Goal: Information Seeking & Learning: Learn about a topic

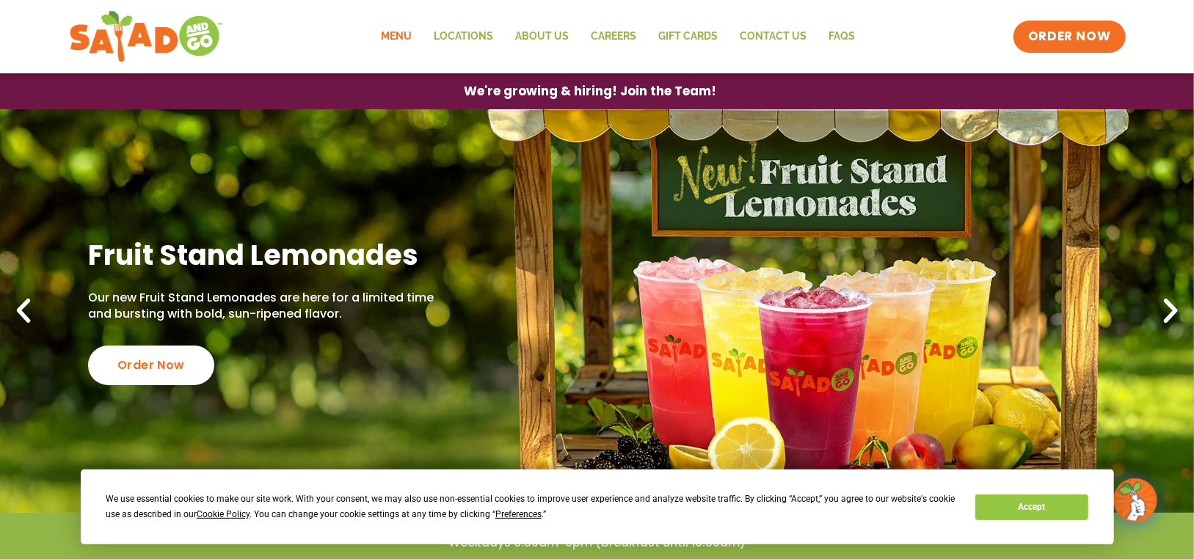
click at [404, 29] on link "Menu" at bounding box center [397, 37] width 53 height 34
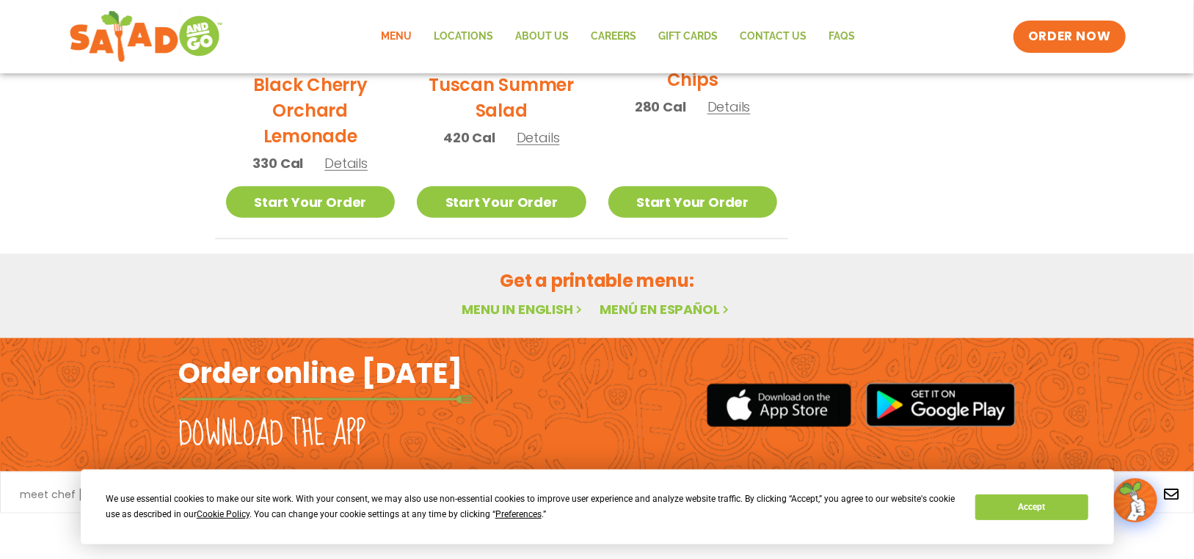
scroll to position [895, 0]
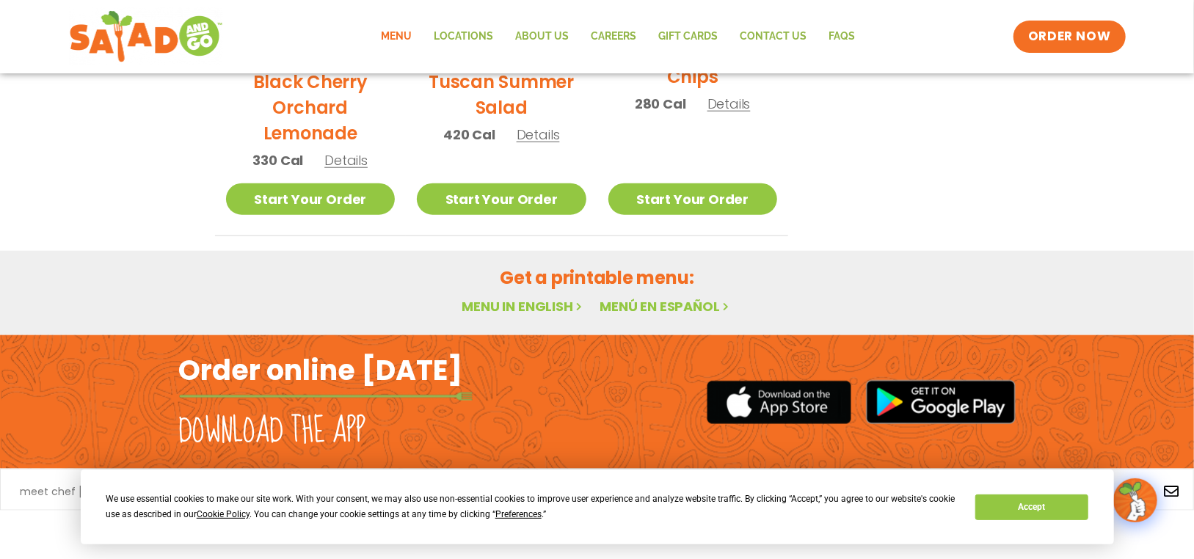
click at [539, 308] on link "Menu in English" at bounding box center [523, 306] width 123 height 18
click at [1029, 503] on button "Accept" at bounding box center [1031, 508] width 113 height 26
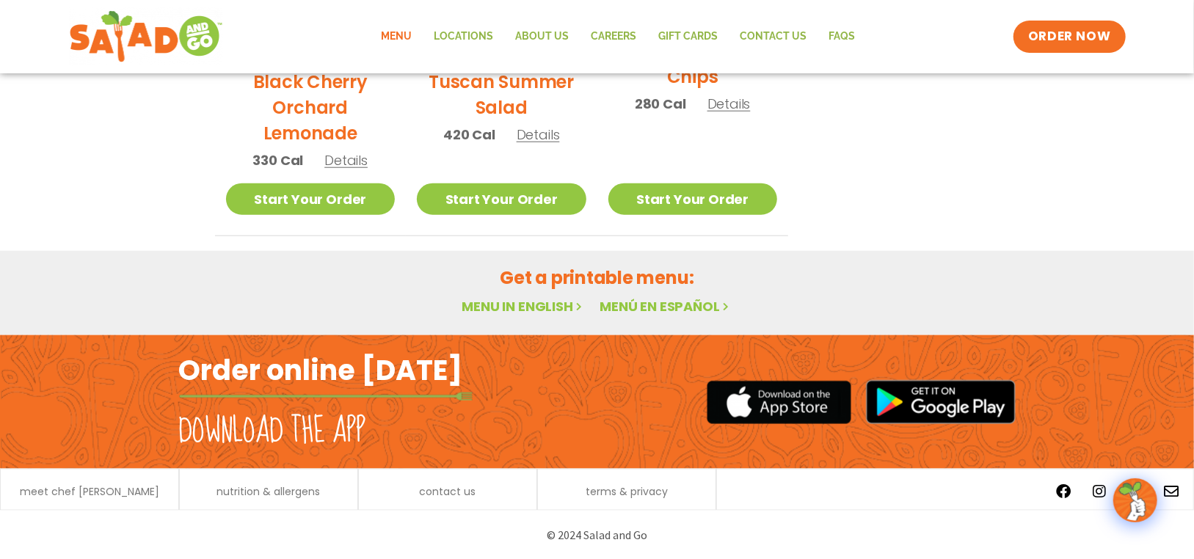
click at [538, 302] on link "Menu in English" at bounding box center [523, 306] width 123 height 18
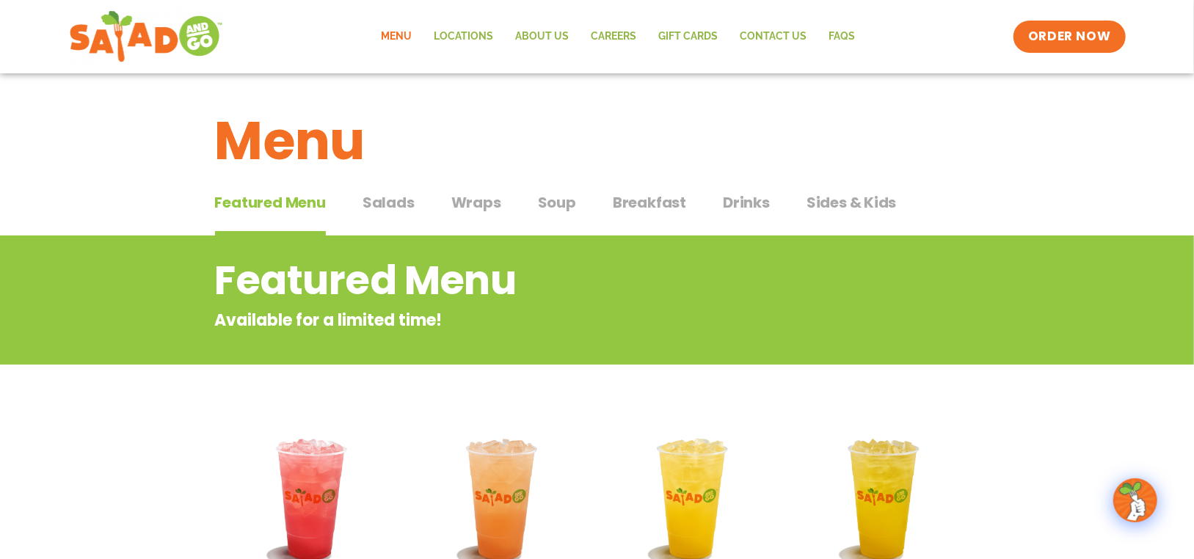
scroll to position [0, 0]
click at [375, 200] on span "Salads" at bounding box center [389, 203] width 52 height 22
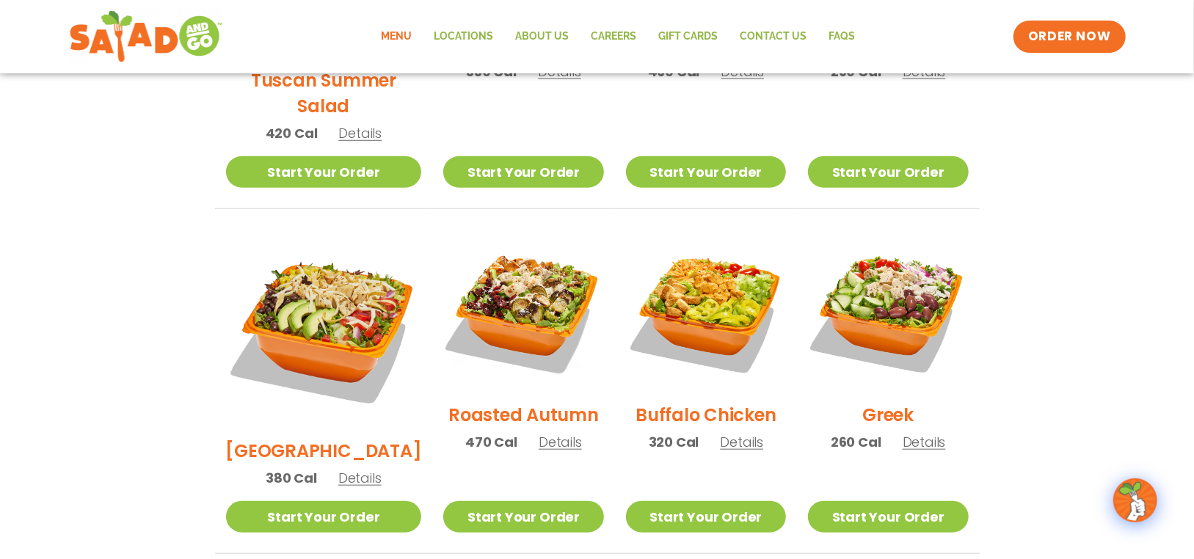
scroll to position [622, 0]
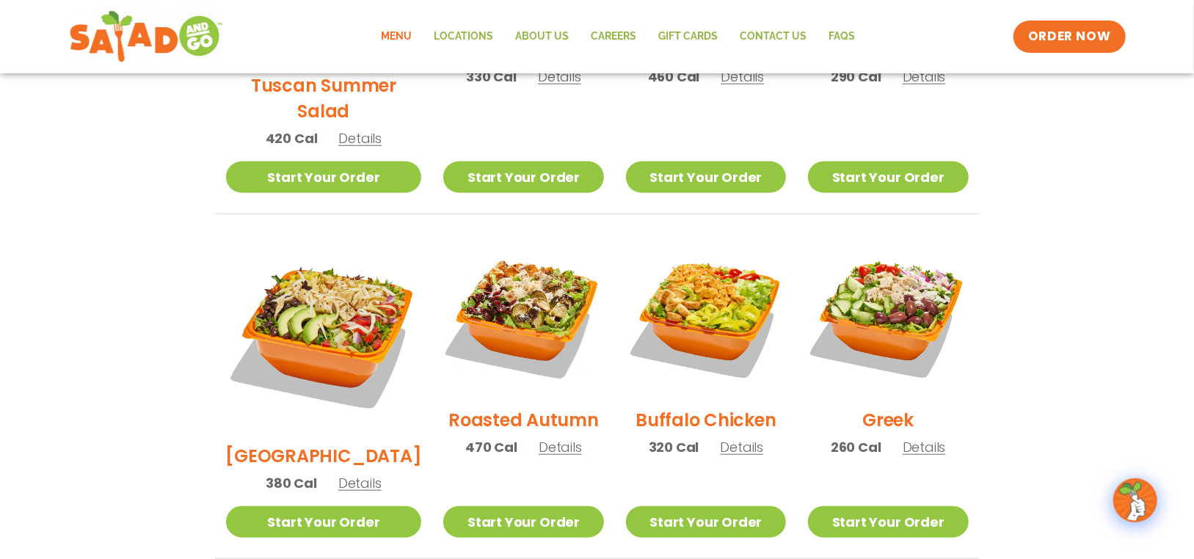
click at [395, 32] on link "Menu" at bounding box center [397, 37] width 53 height 34
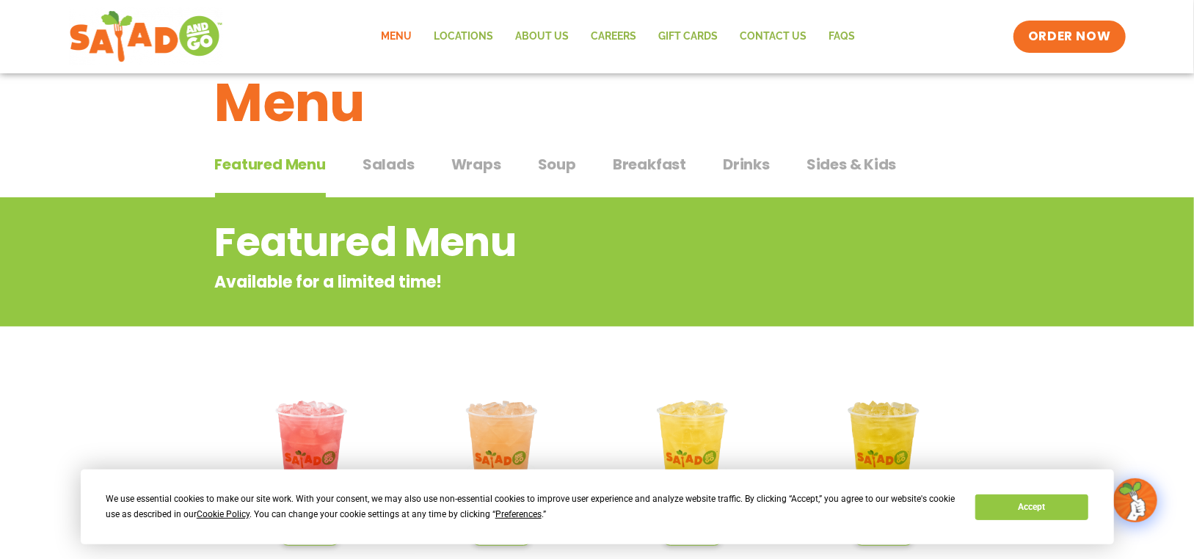
scroll to position [15, 0]
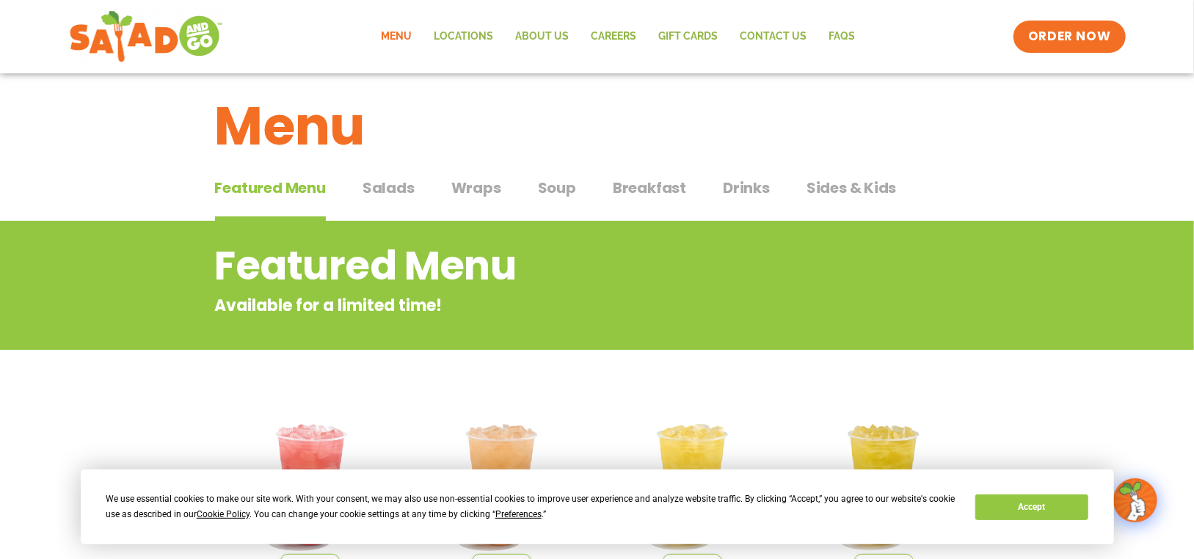
click at [293, 183] on span "Featured Menu" at bounding box center [270, 188] width 111 height 22
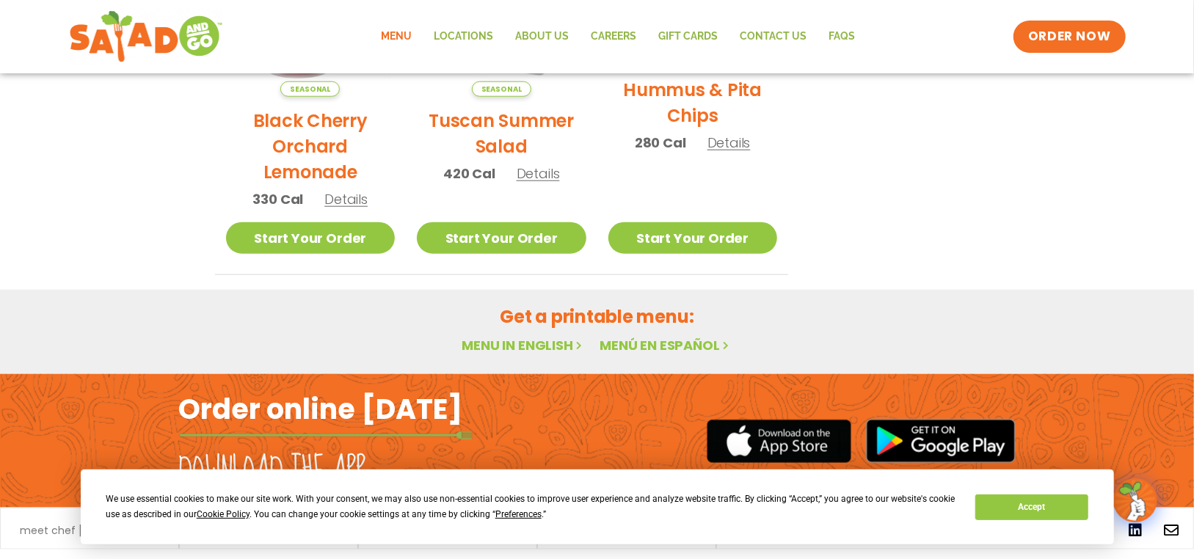
scroll to position [895, 0]
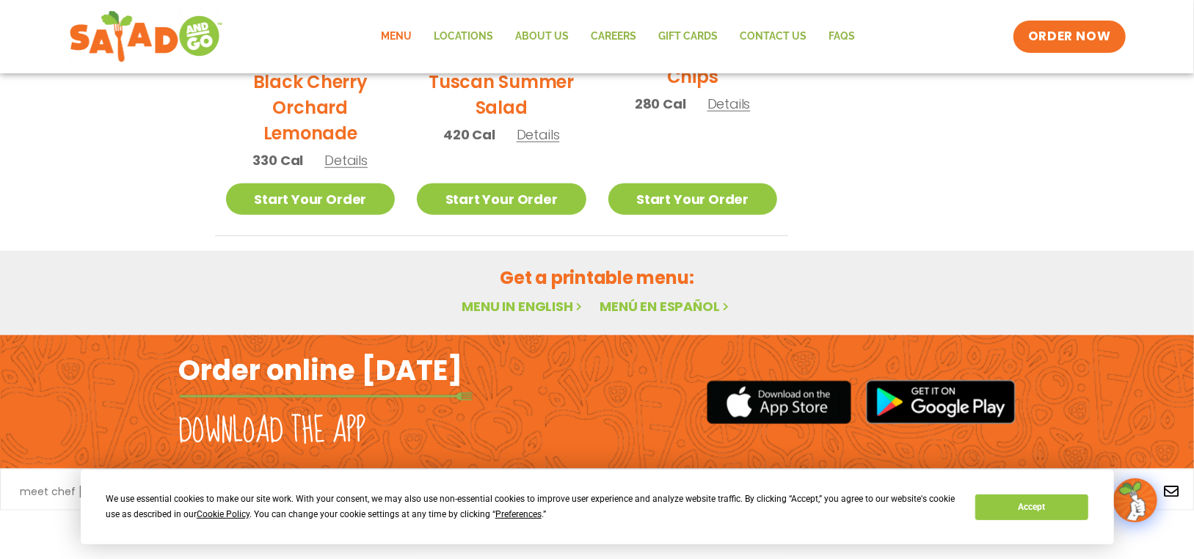
click at [548, 305] on link "Menu in English" at bounding box center [523, 306] width 123 height 18
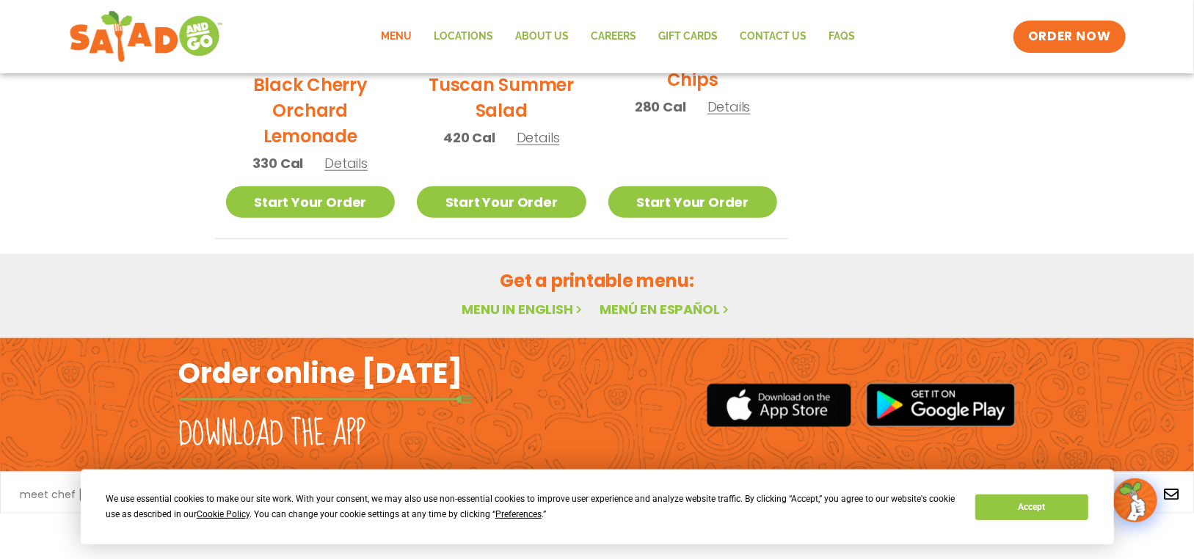
scroll to position [895, 0]
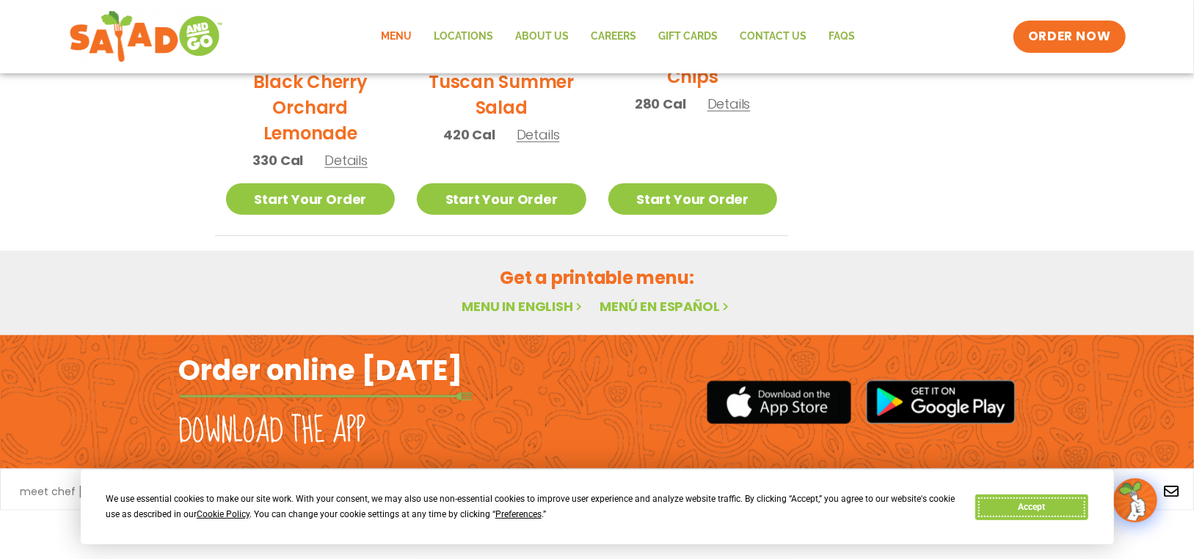
click at [1044, 512] on button "Accept" at bounding box center [1031, 508] width 113 height 26
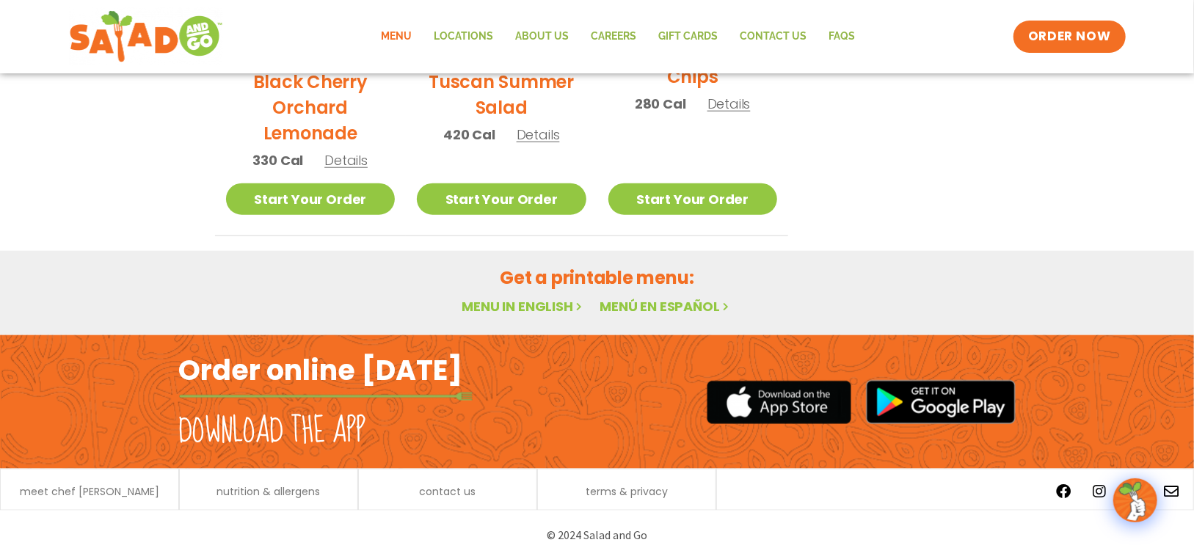
click at [528, 304] on link "Menu in English" at bounding box center [523, 306] width 123 height 18
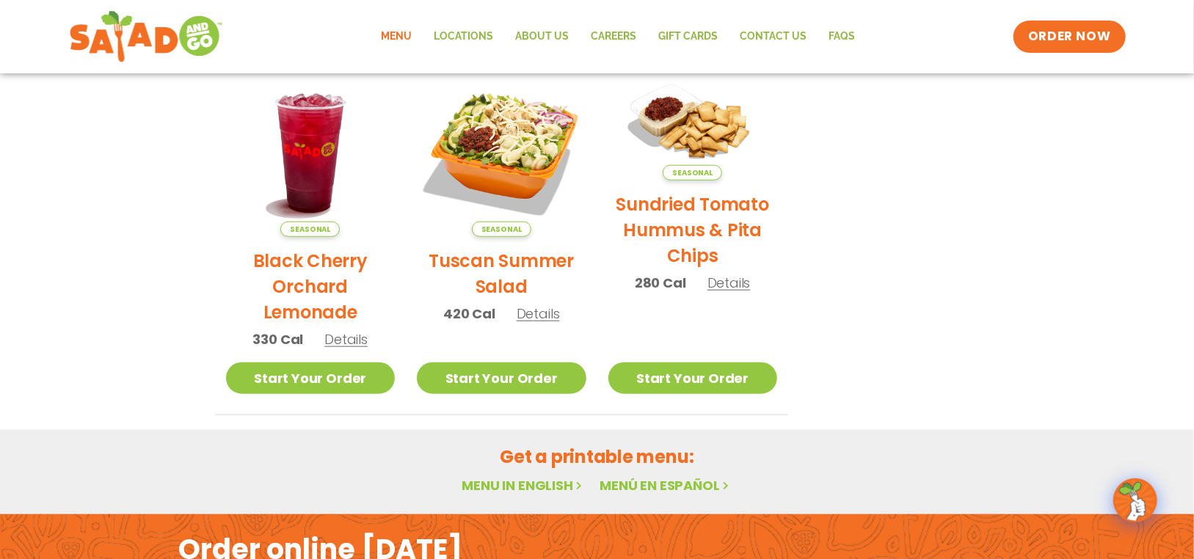
scroll to position [675, 0]
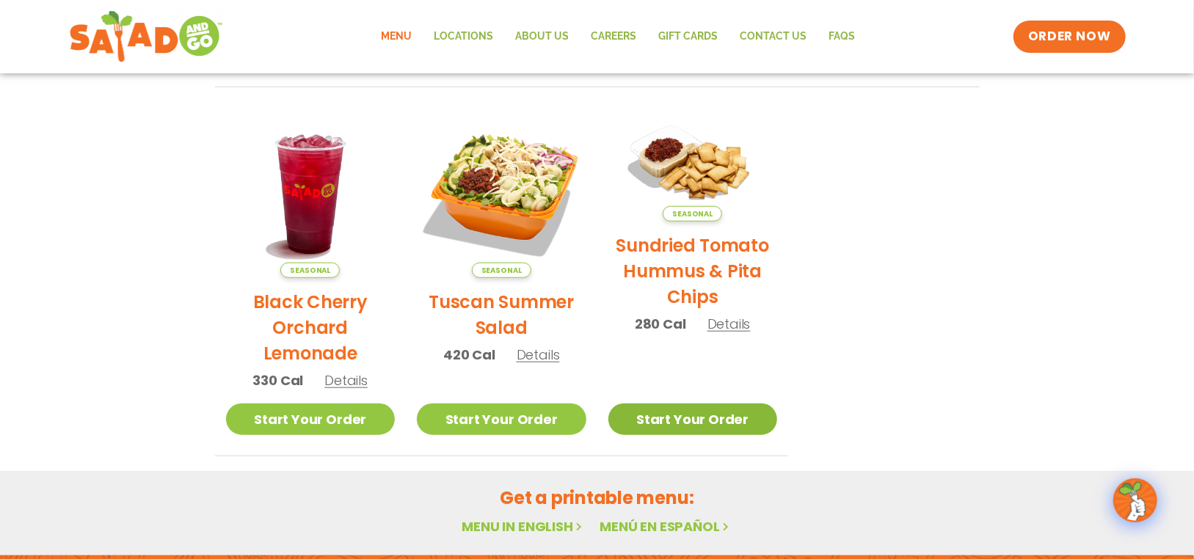
click at [704, 416] on link "Start Your Order" at bounding box center [693, 420] width 170 height 32
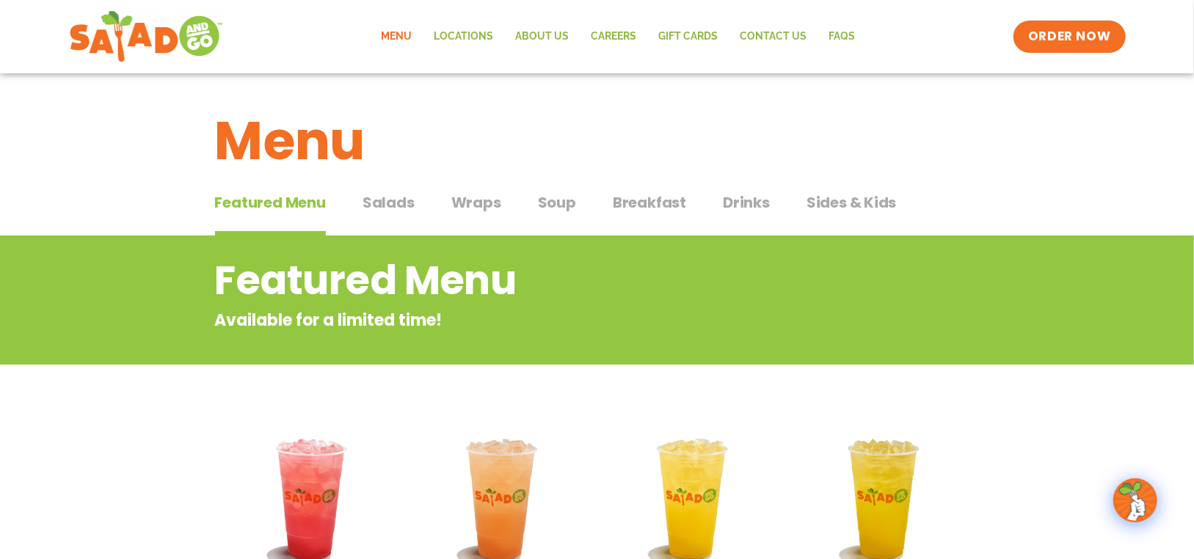
click at [470, 204] on span "Wraps" at bounding box center [476, 203] width 50 height 22
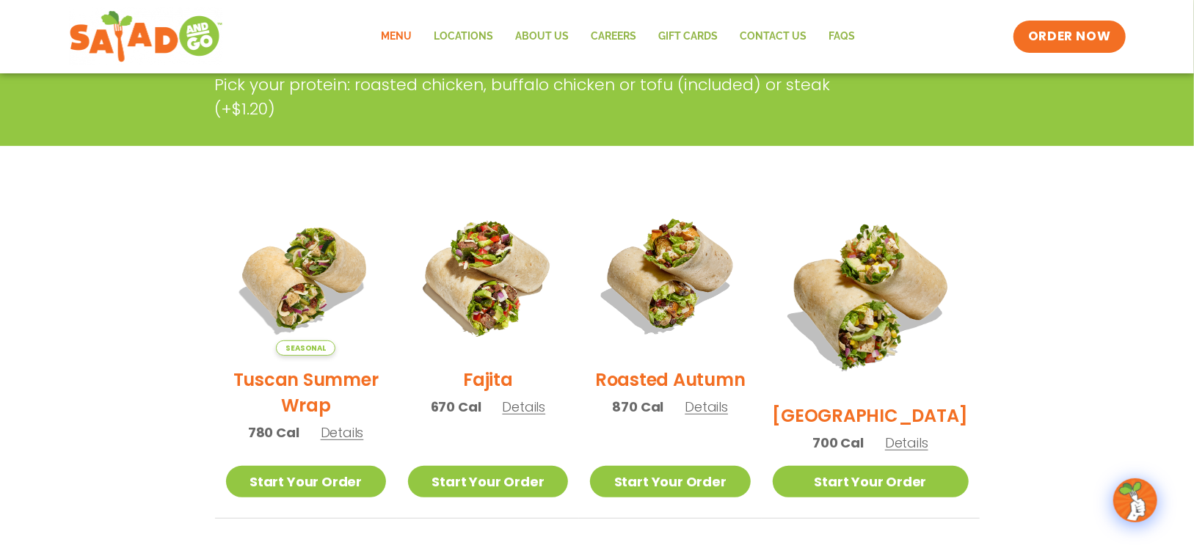
scroll to position [294, 0]
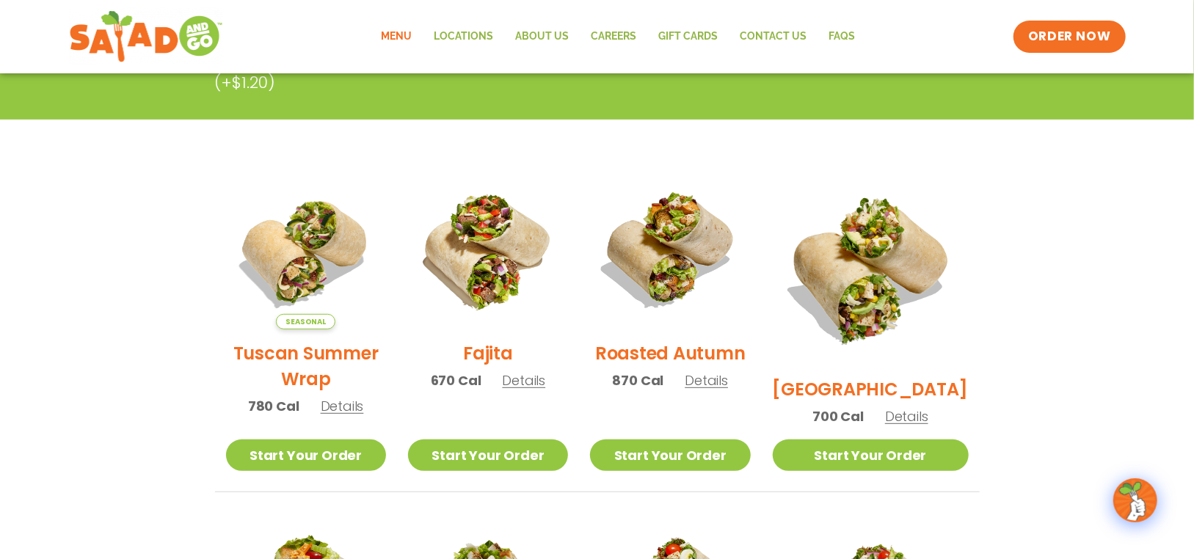
click at [728, 390] on span "Details" at bounding box center [706, 380] width 43 height 18
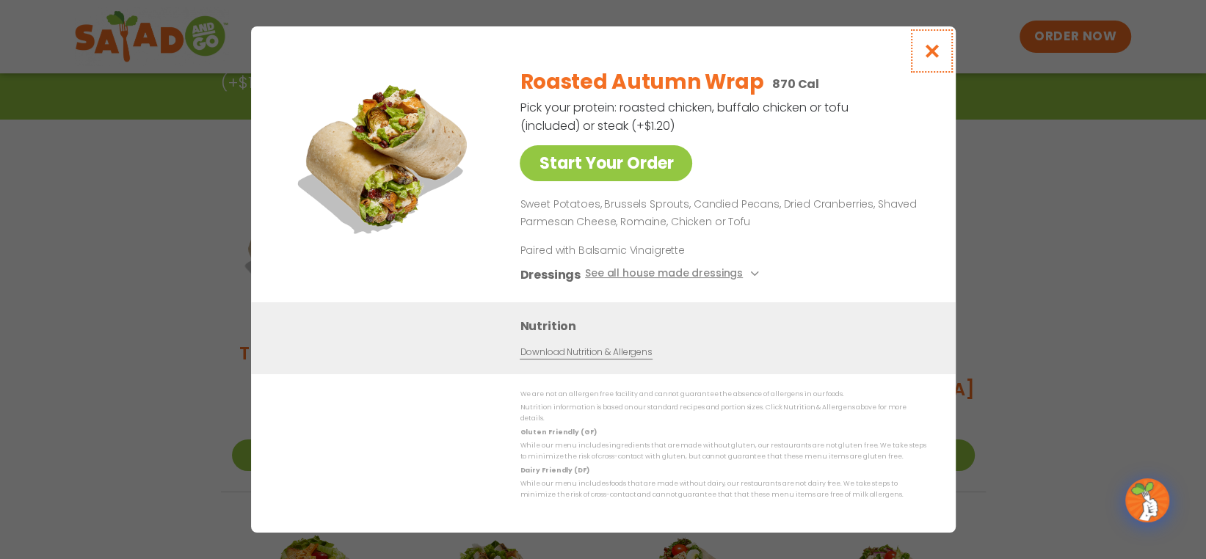
click at [927, 56] on icon "Close modal" at bounding box center [931, 50] width 18 height 15
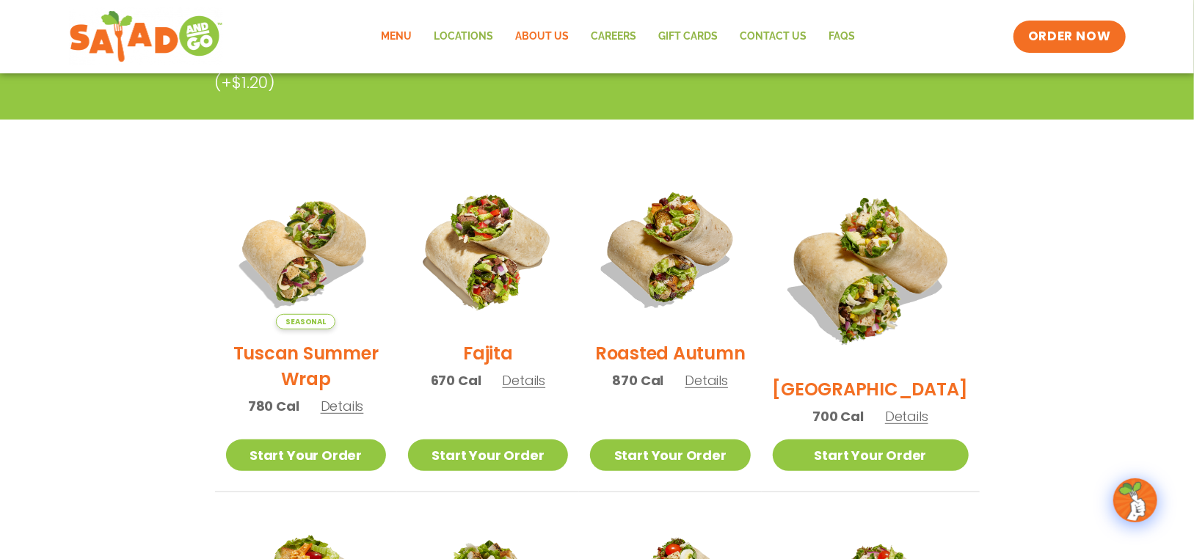
click at [557, 33] on link "About Us" at bounding box center [543, 37] width 76 height 34
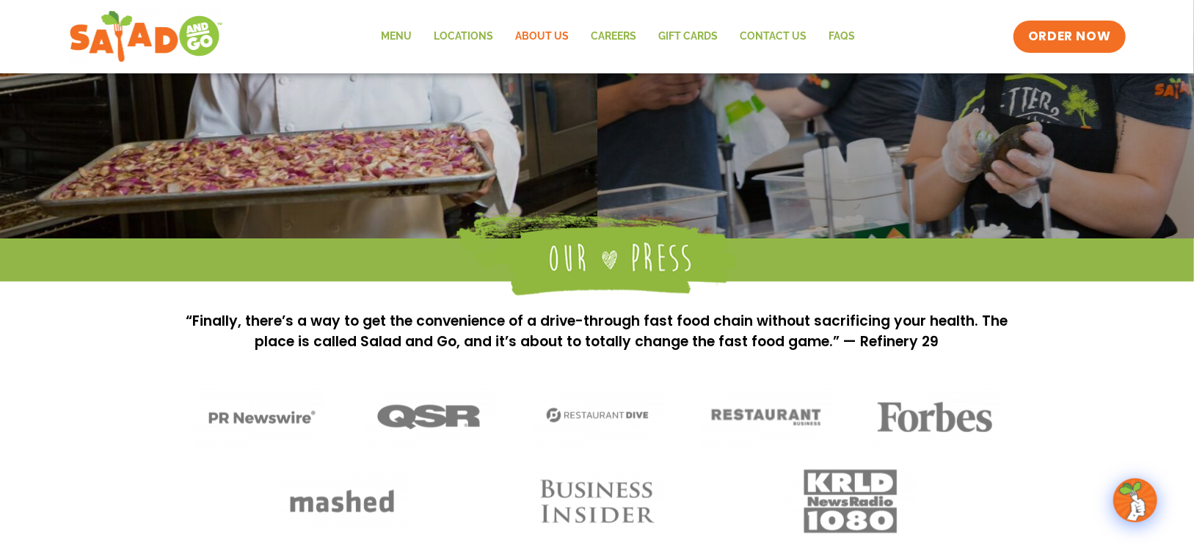
scroll to position [932, 0]
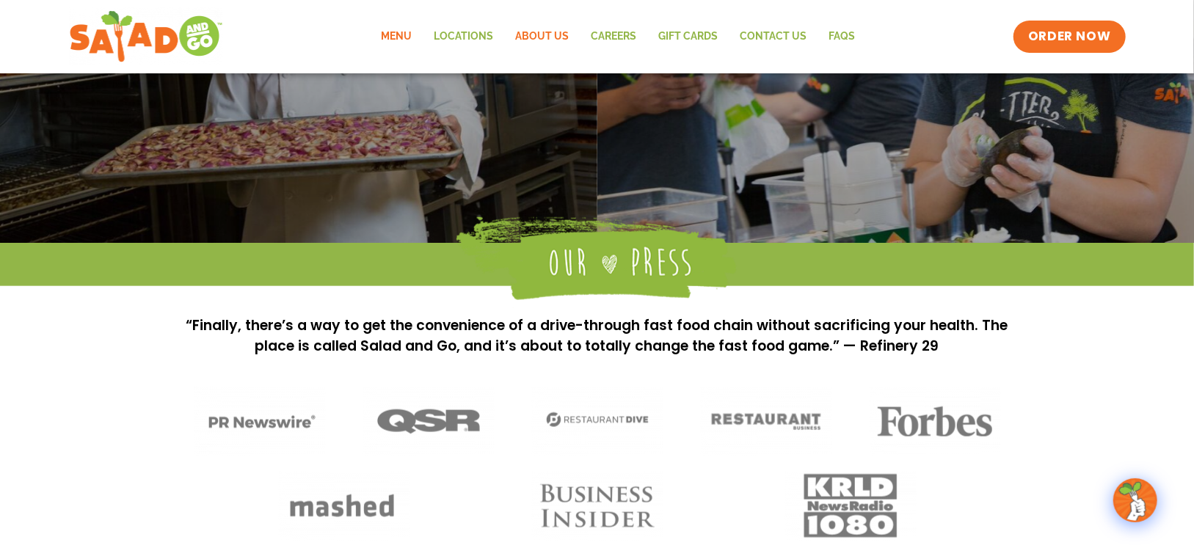
click at [406, 33] on link "Menu" at bounding box center [397, 37] width 53 height 34
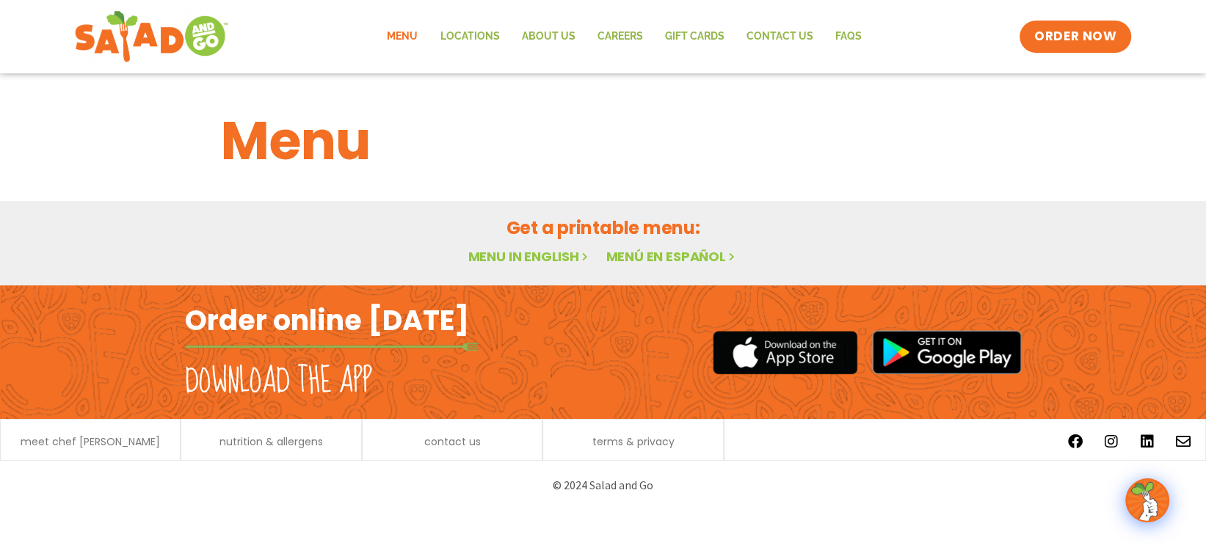
click at [410, 36] on link "Menu" at bounding box center [402, 37] width 53 height 34
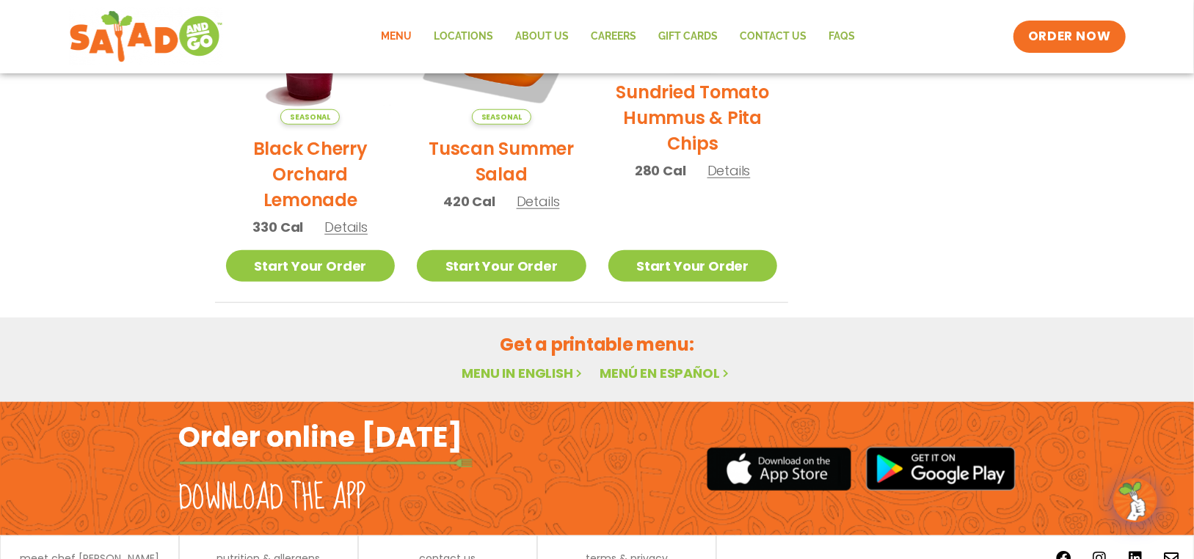
scroll to position [822, 0]
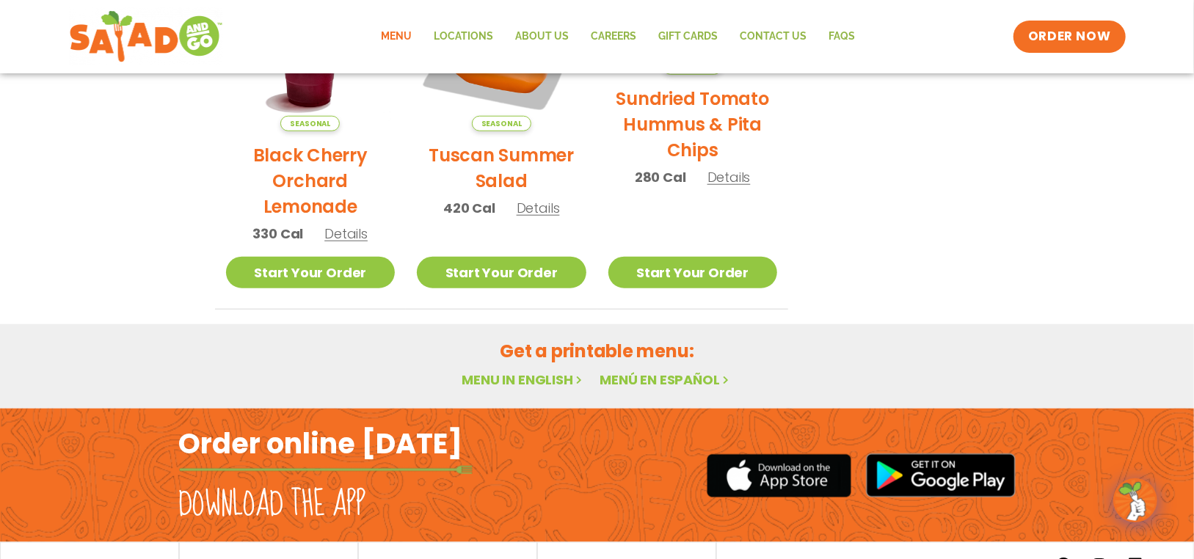
click at [559, 378] on link "Menu in English" at bounding box center [523, 380] width 123 height 18
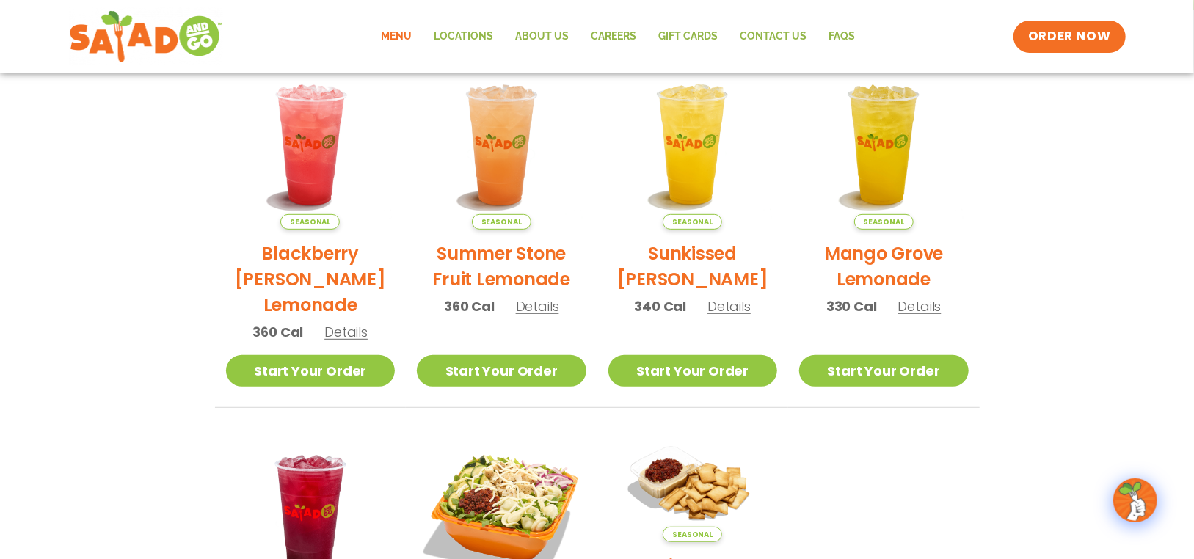
scroll to position [308, 0]
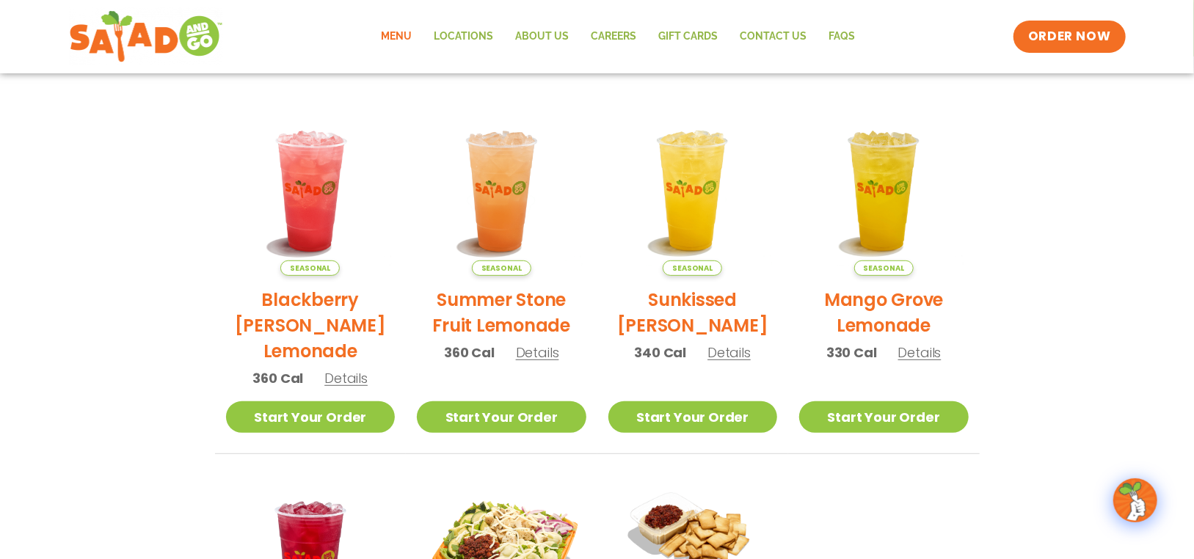
click at [400, 35] on link "Menu" at bounding box center [397, 37] width 53 height 34
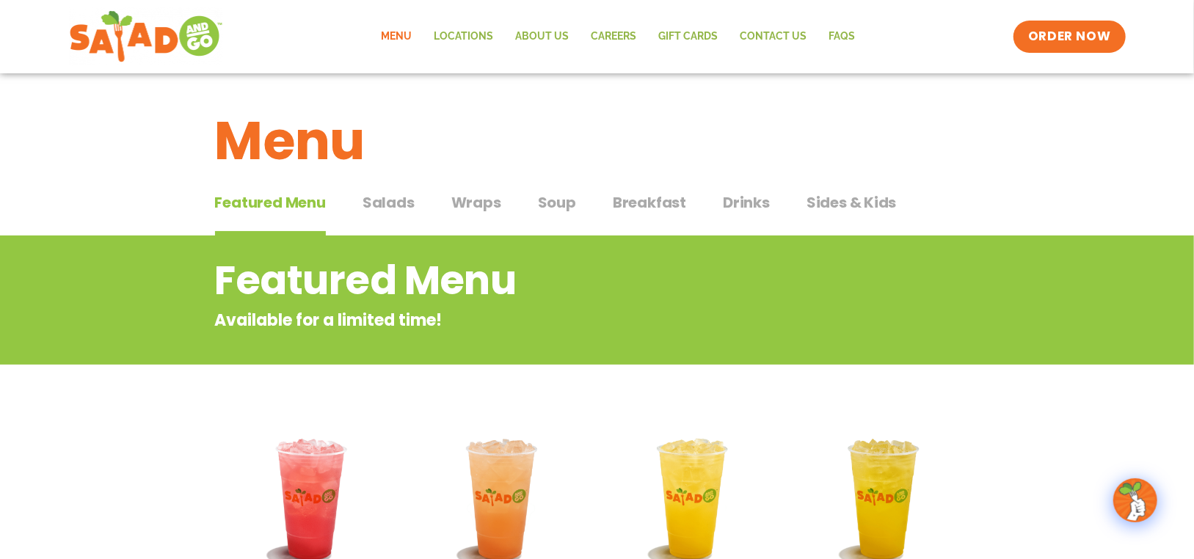
click at [395, 206] on span "Salads" at bounding box center [389, 203] width 52 height 22
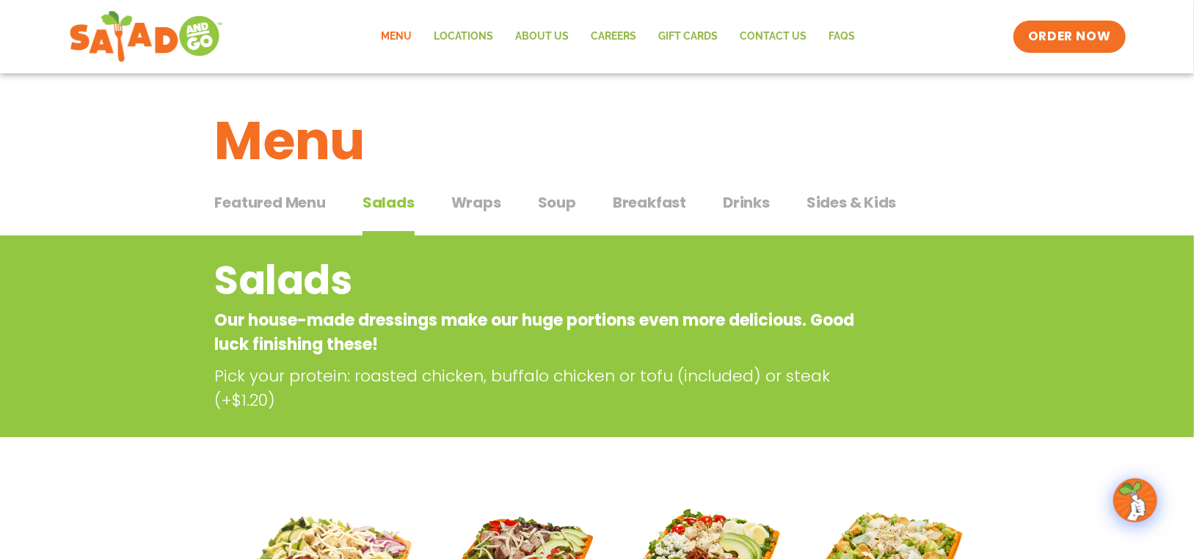
click at [556, 203] on span "Soup" at bounding box center [557, 203] width 38 height 22
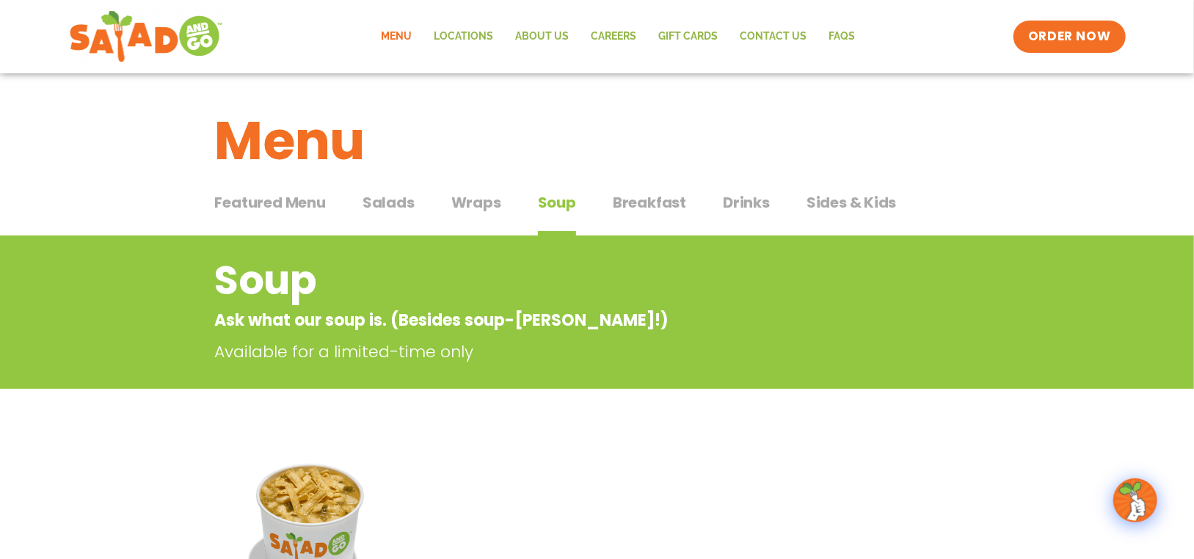
click at [652, 205] on span "Breakfast" at bounding box center [649, 203] width 73 height 22
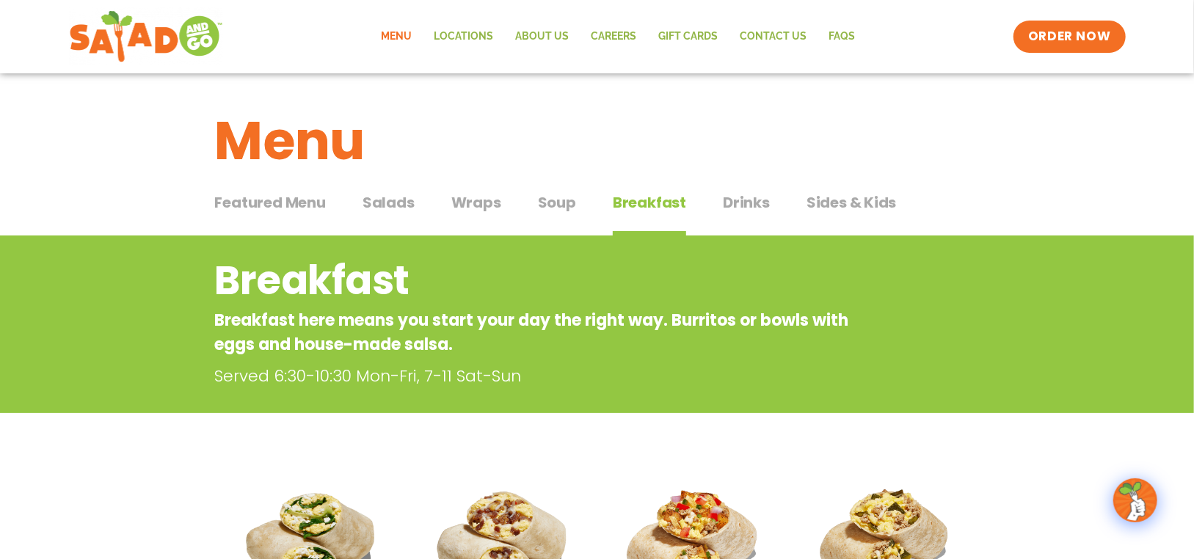
click at [730, 202] on span "Drinks" at bounding box center [746, 203] width 47 height 22
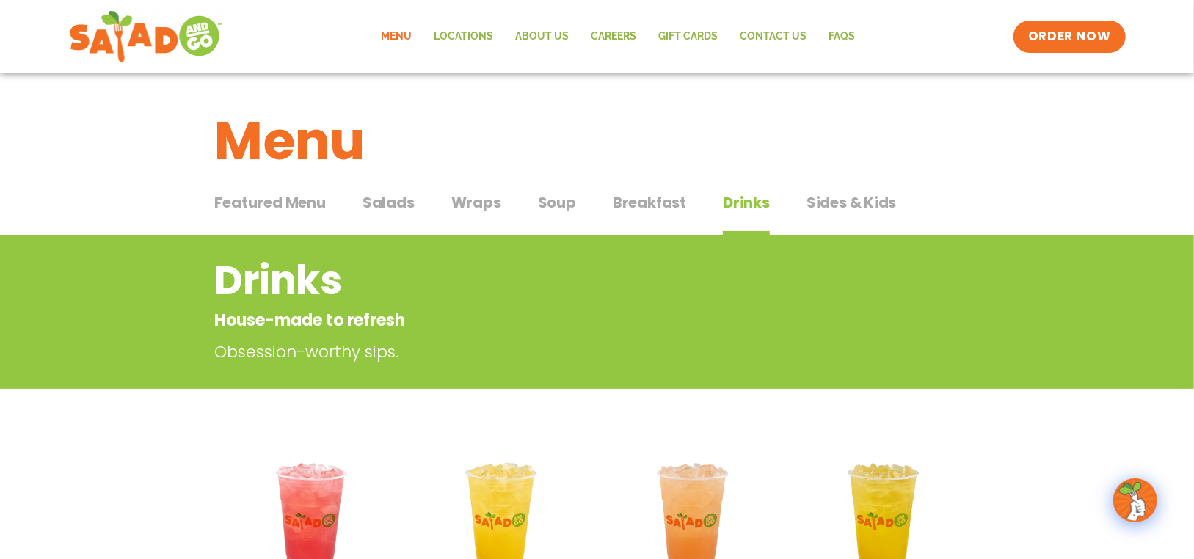
click at [851, 200] on span "Sides & Kids" at bounding box center [852, 203] width 90 height 22
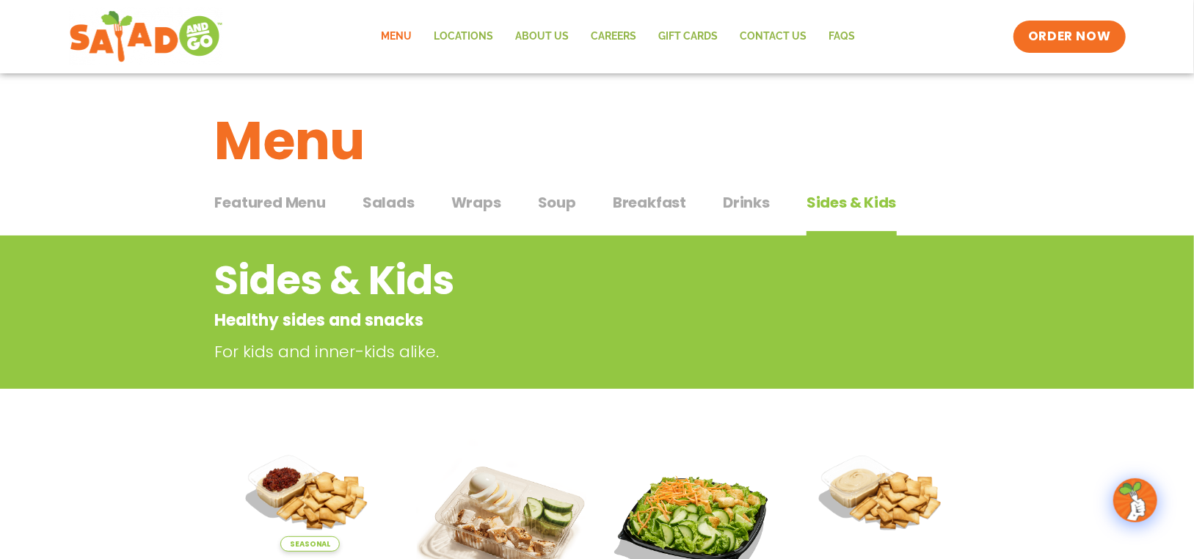
click at [487, 194] on span "Wraps" at bounding box center [476, 203] width 50 height 22
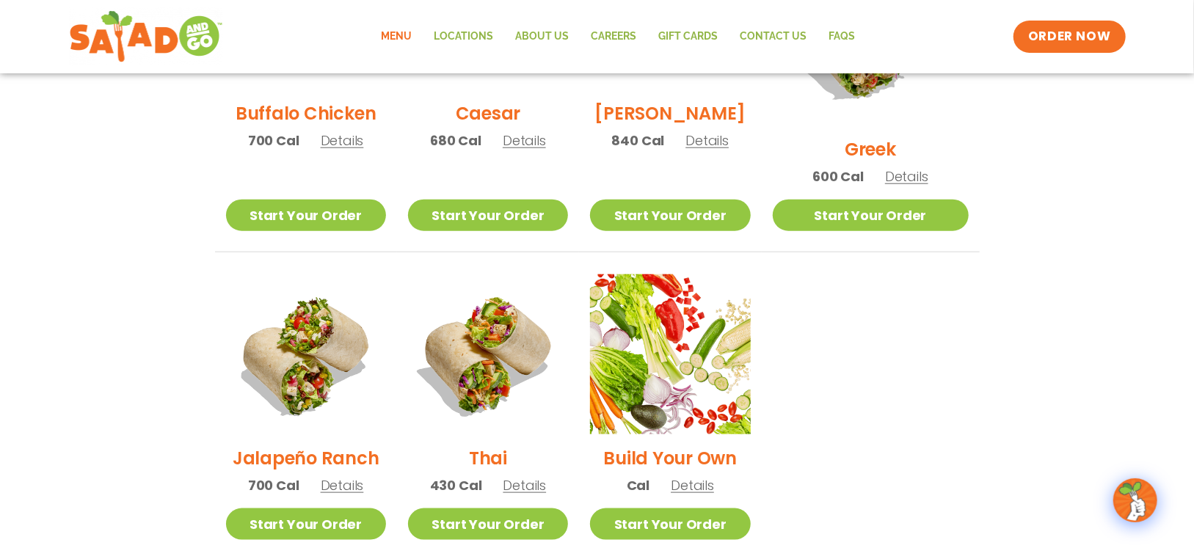
scroll to position [881, 0]
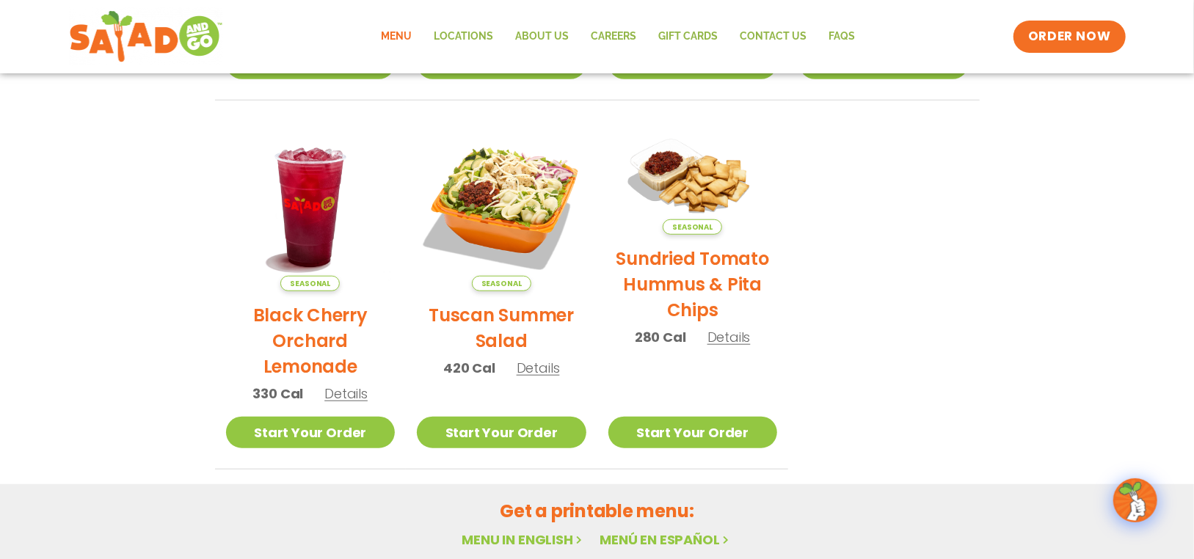
scroll to position [661, 0]
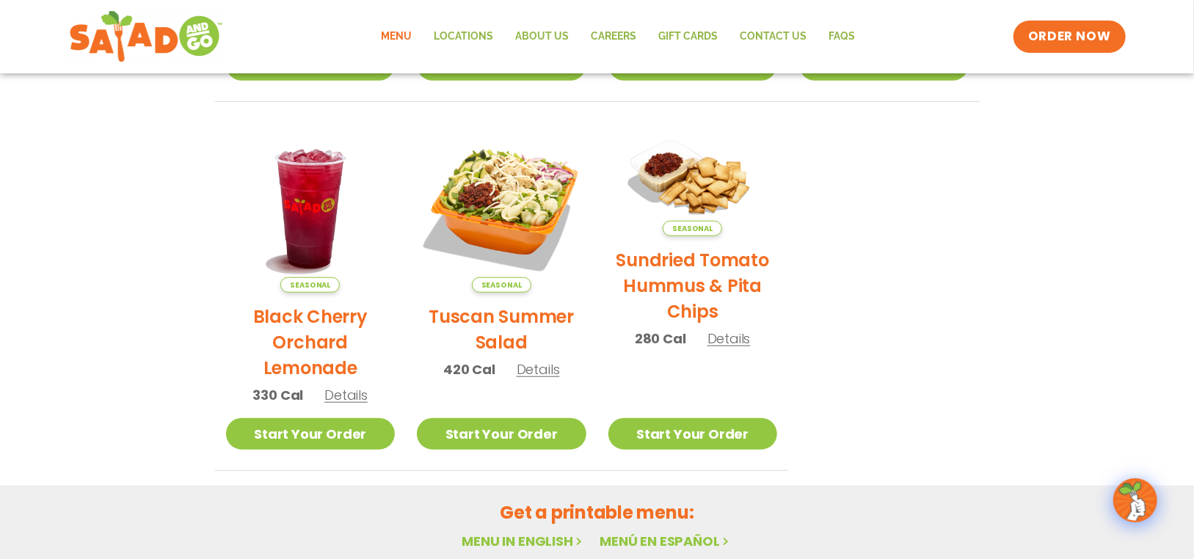
click at [404, 34] on link "Menu" at bounding box center [397, 37] width 53 height 34
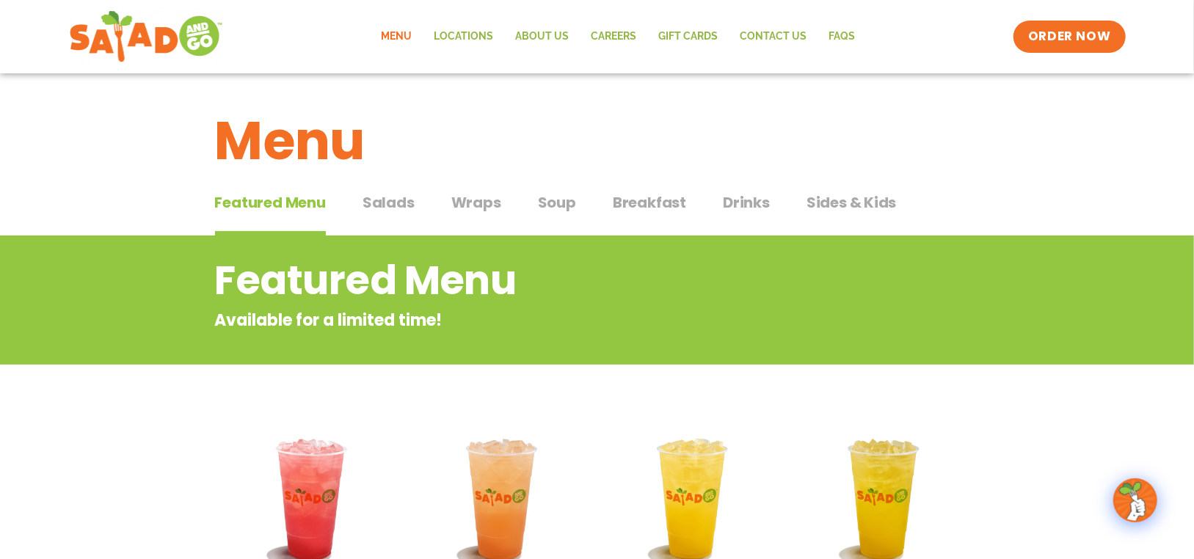
click at [399, 196] on span "Salads" at bounding box center [389, 203] width 52 height 22
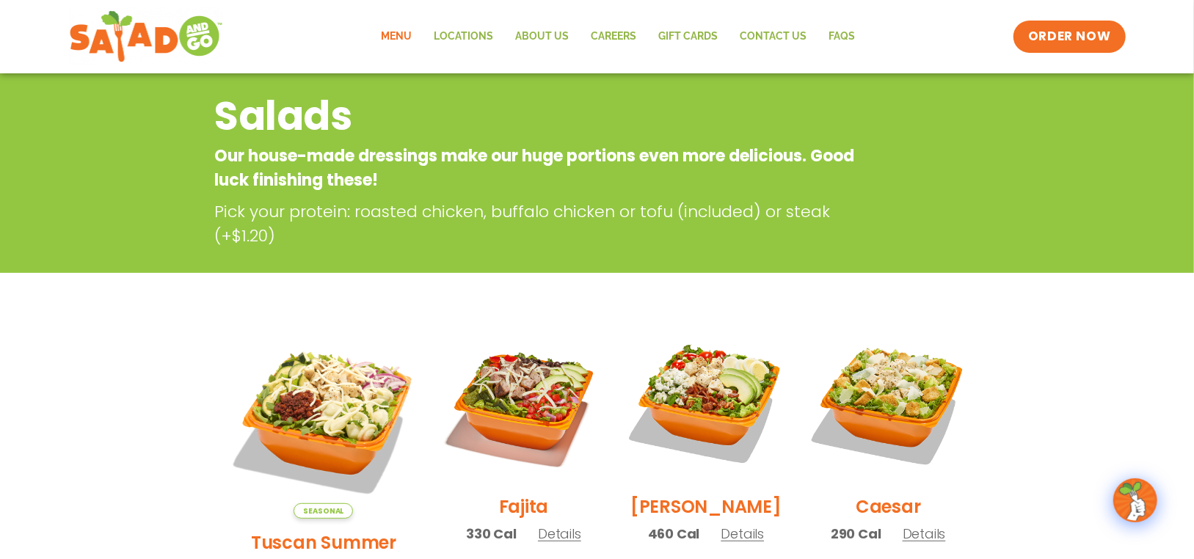
scroll to position [294, 0]
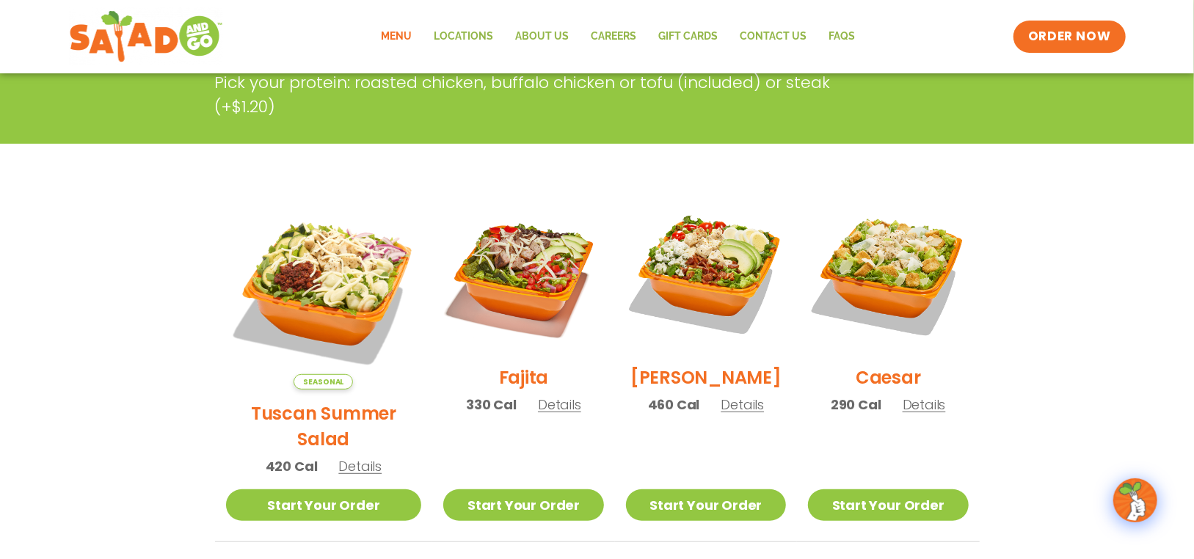
click at [341, 457] on span "Details" at bounding box center [359, 466] width 43 height 18
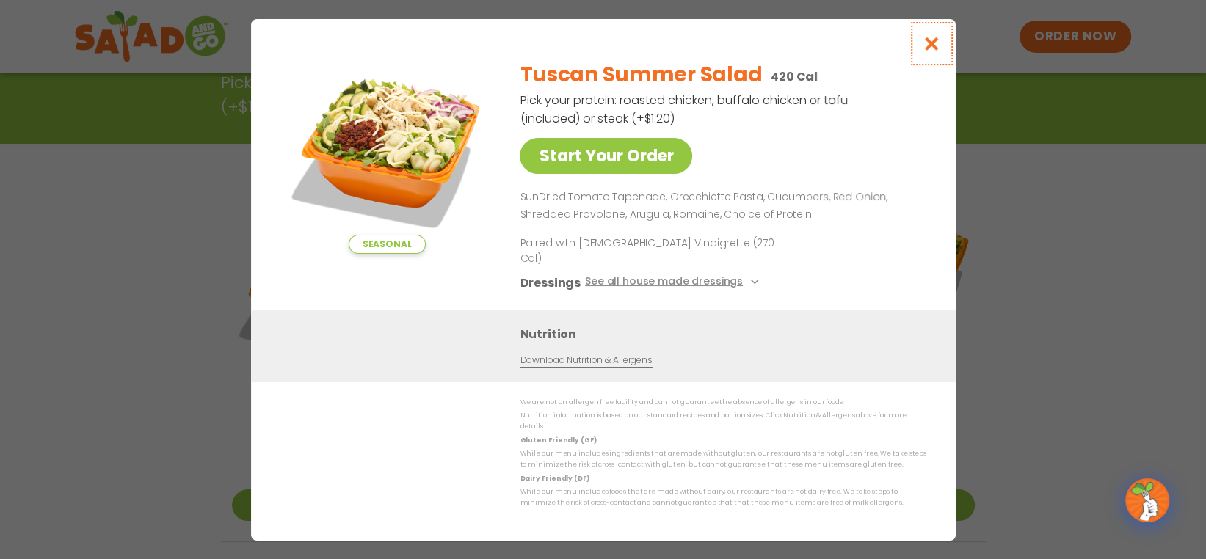
click at [932, 51] on icon "Close modal" at bounding box center [931, 43] width 18 height 15
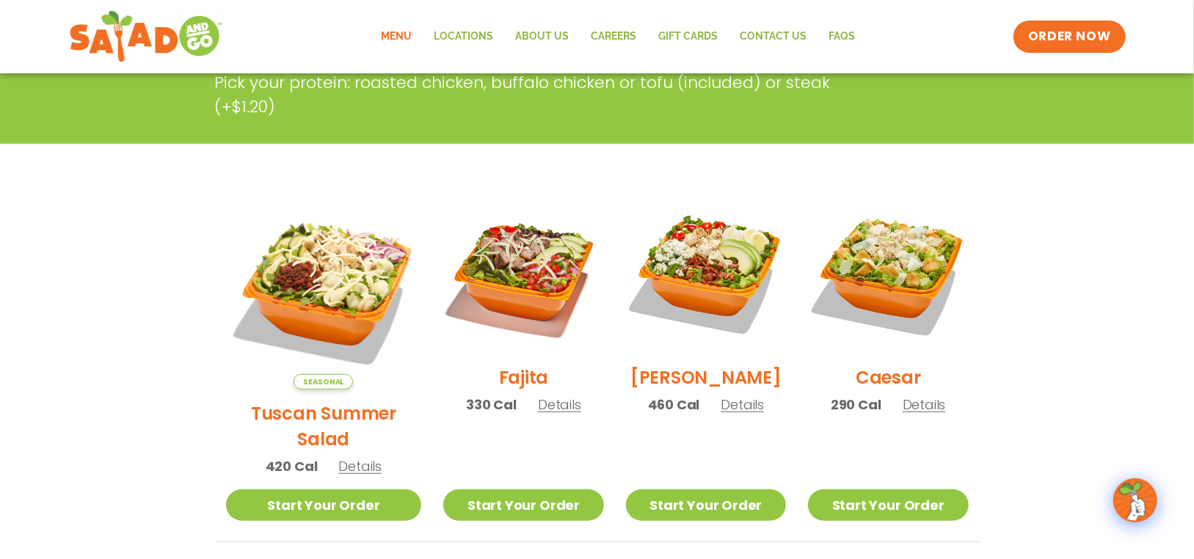
click at [538, 413] on span "Details" at bounding box center [559, 405] width 43 height 18
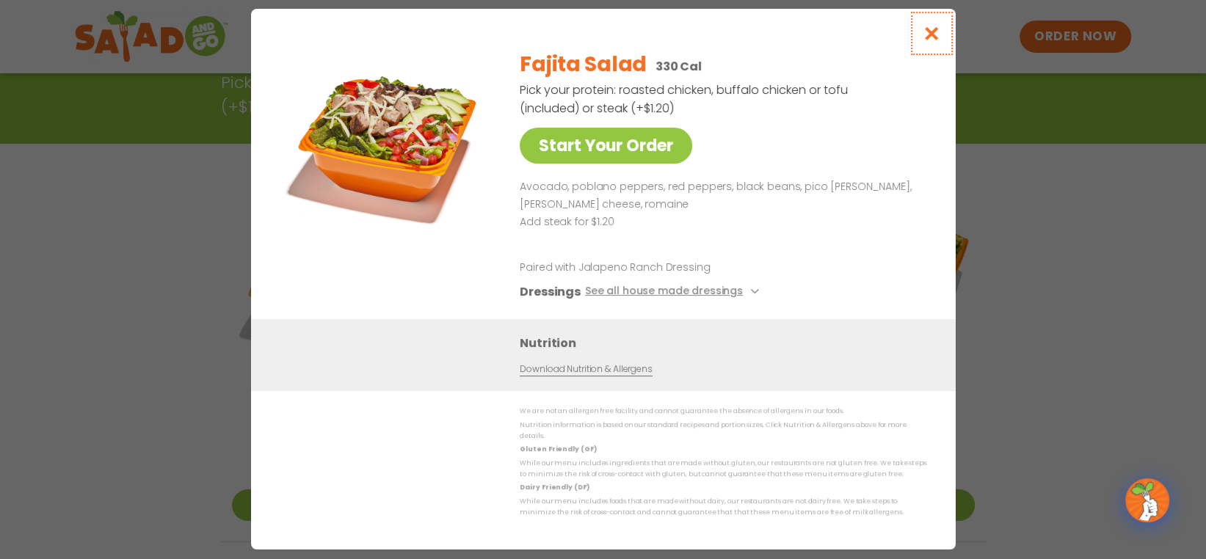
click at [932, 41] on icon "Close modal" at bounding box center [931, 33] width 18 height 15
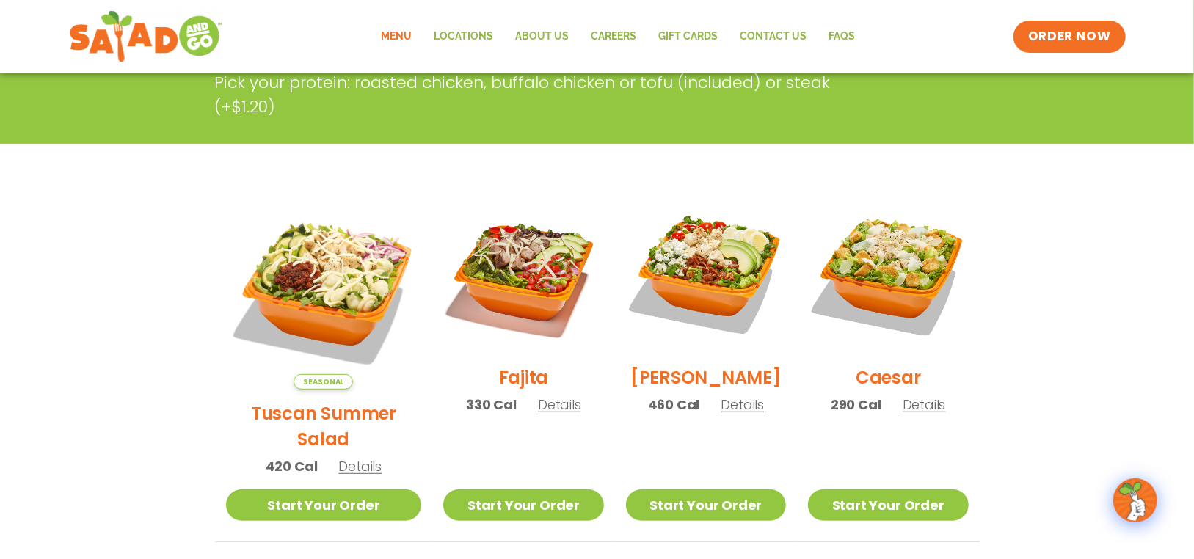
click at [727, 412] on span "Details" at bounding box center [742, 405] width 43 height 18
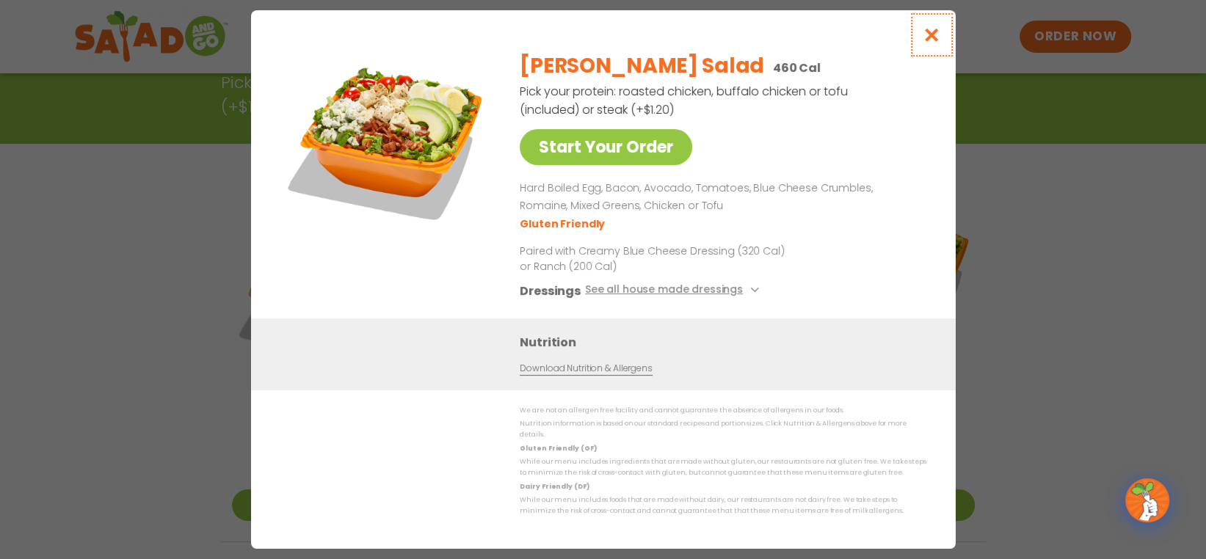
click at [929, 43] on icon "Close modal" at bounding box center [931, 34] width 18 height 15
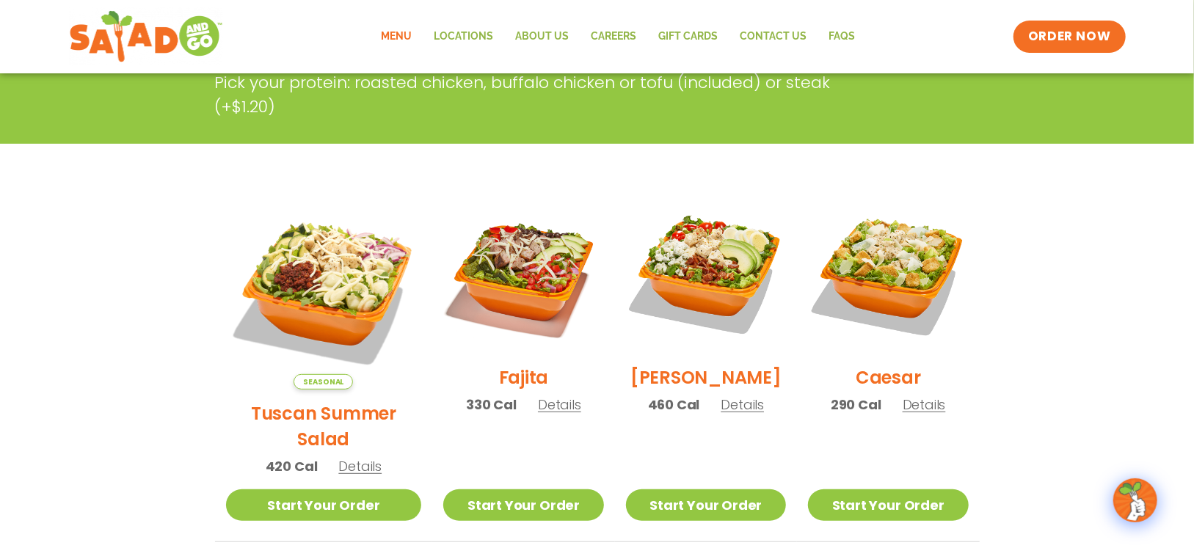
click at [920, 414] on span "Details" at bounding box center [924, 405] width 43 height 18
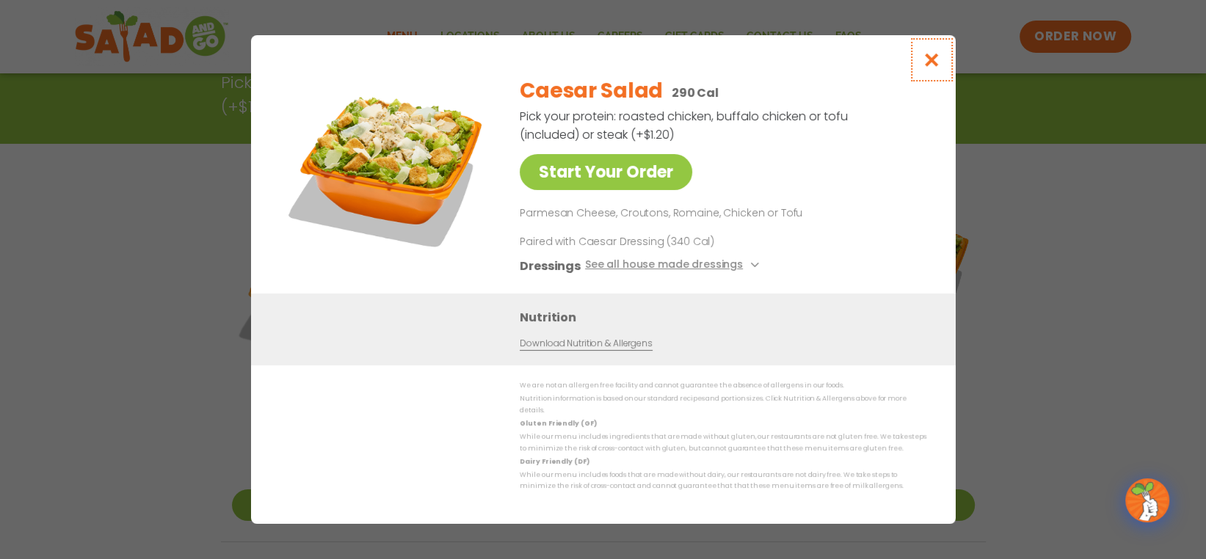
click at [926, 64] on icon "Close modal" at bounding box center [931, 59] width 18 height 15
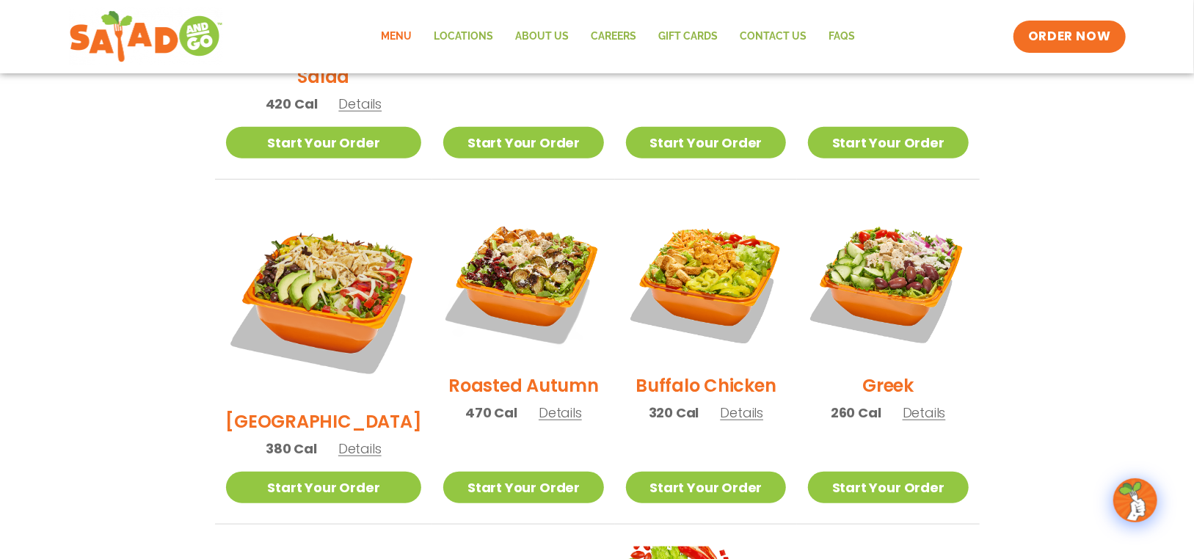
scroll to position [661, 0]
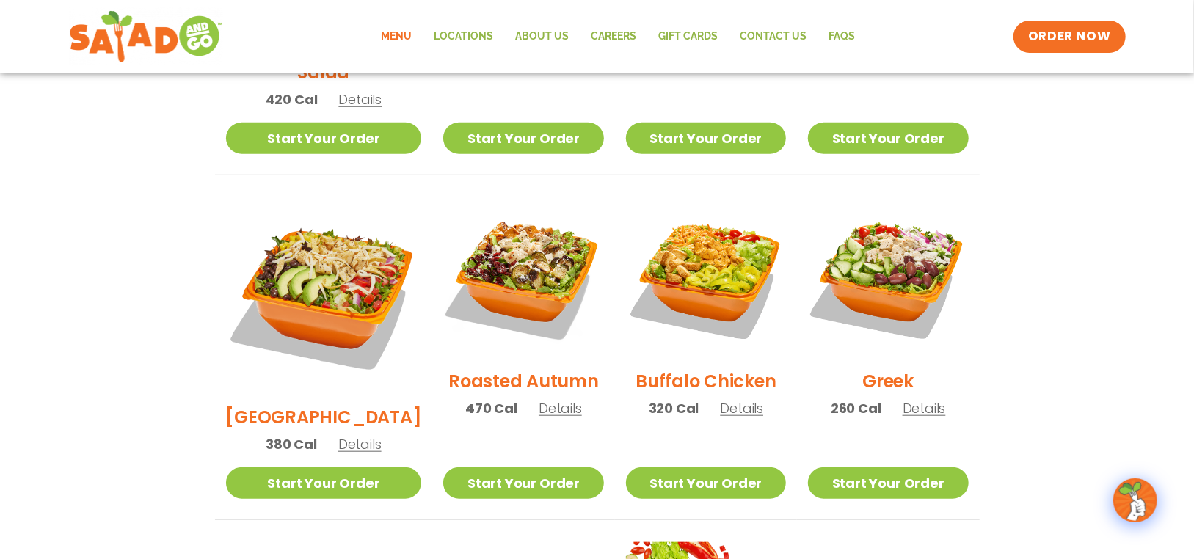
click at [345, 435] on span "Details" at bounding box center [359, 444] width 43 height 18
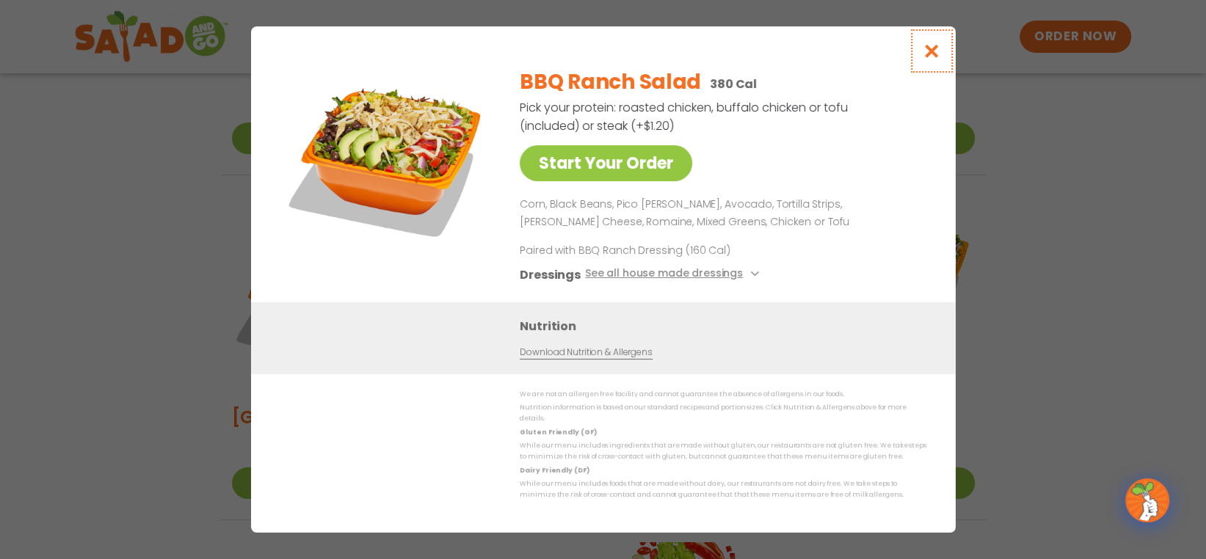
click at [937, 59] on icon "Close modal" at bounding box center [931, 50] width 18 height 15
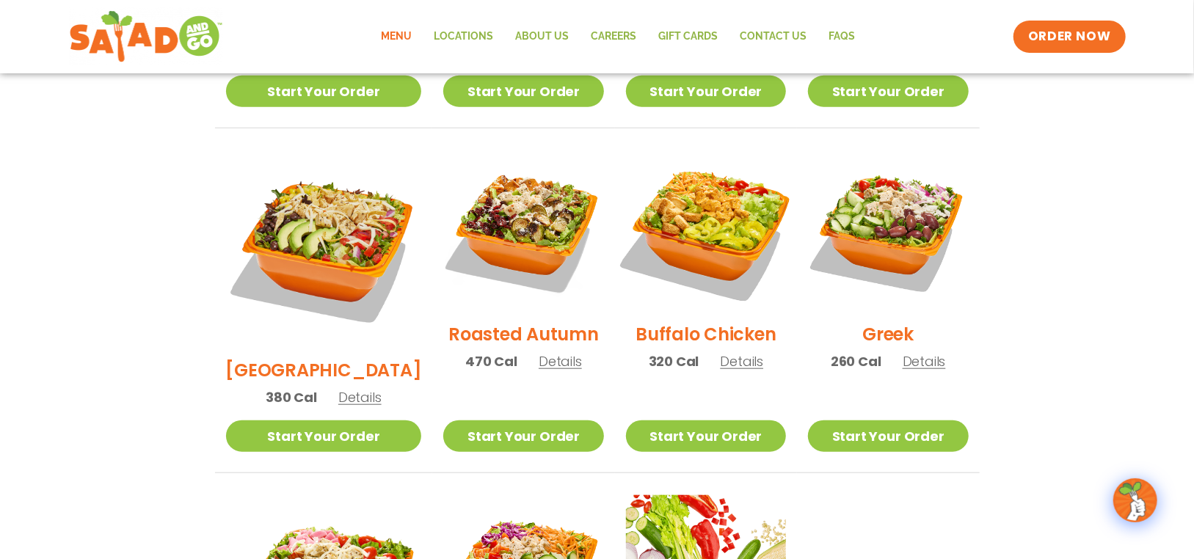
scroll to position [734, 0]
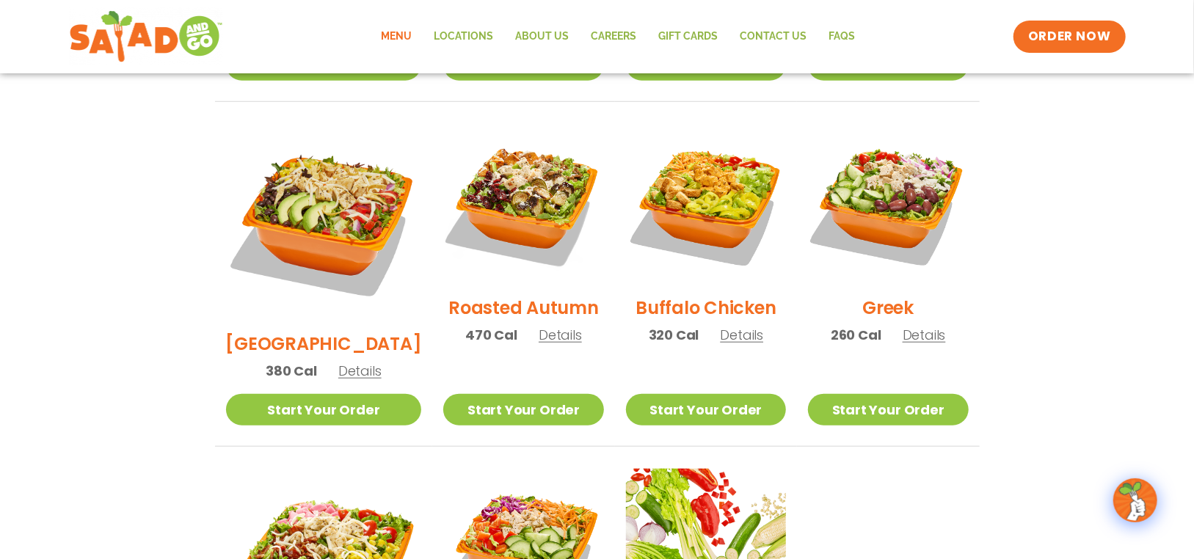
click at [539, 326] on span "Details" at bounding box center [560, 335] width 43 height 18
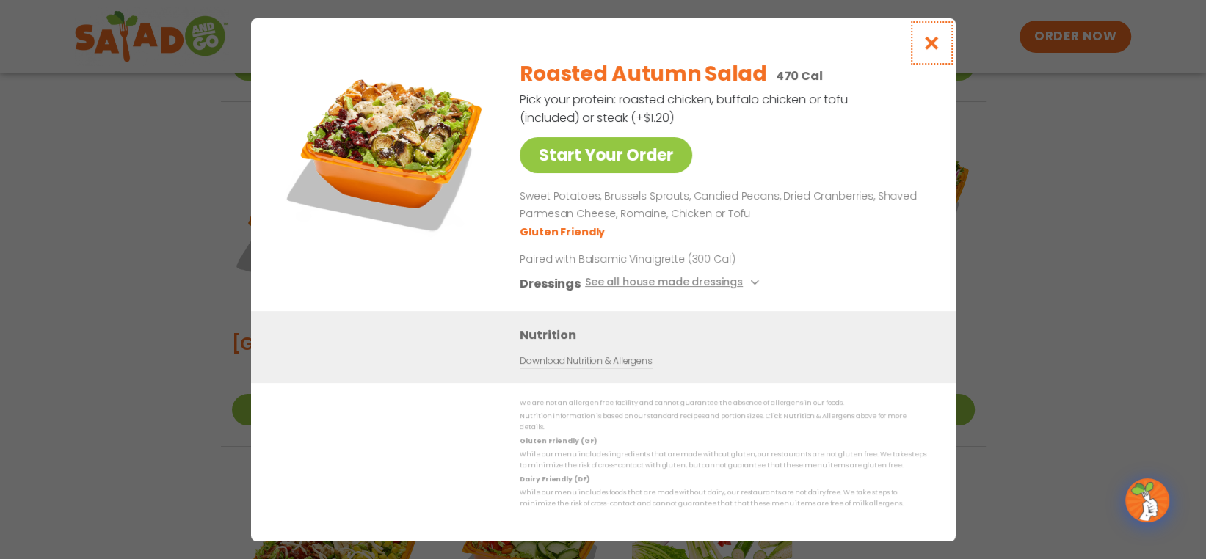
click at [928, 49] on icon "Close modal" at bounding box center [931, 42] width 18 height 15
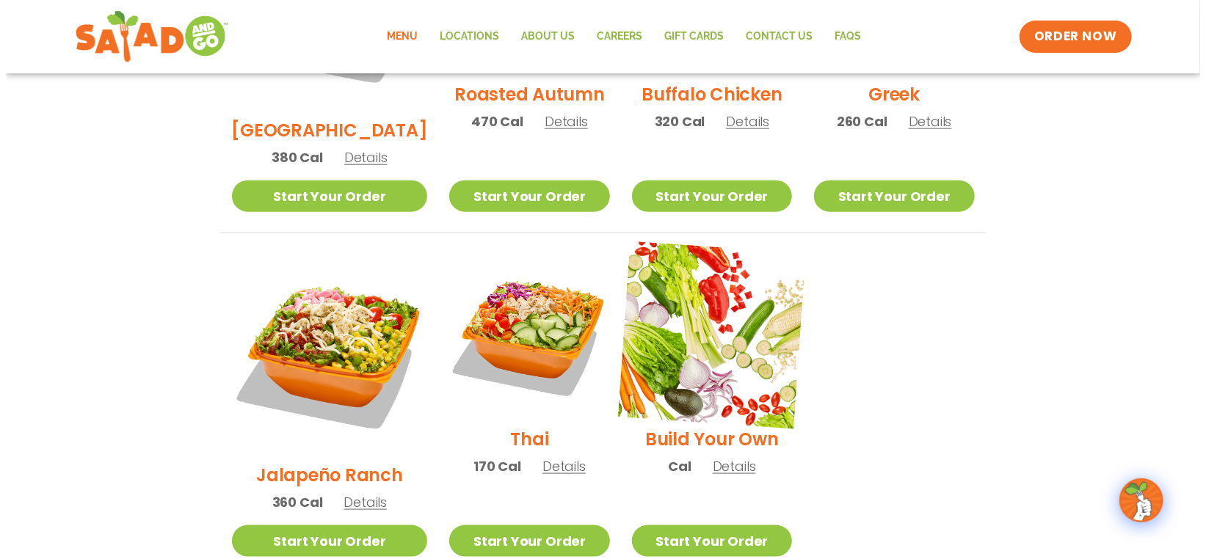
scroll to position [954, 0]
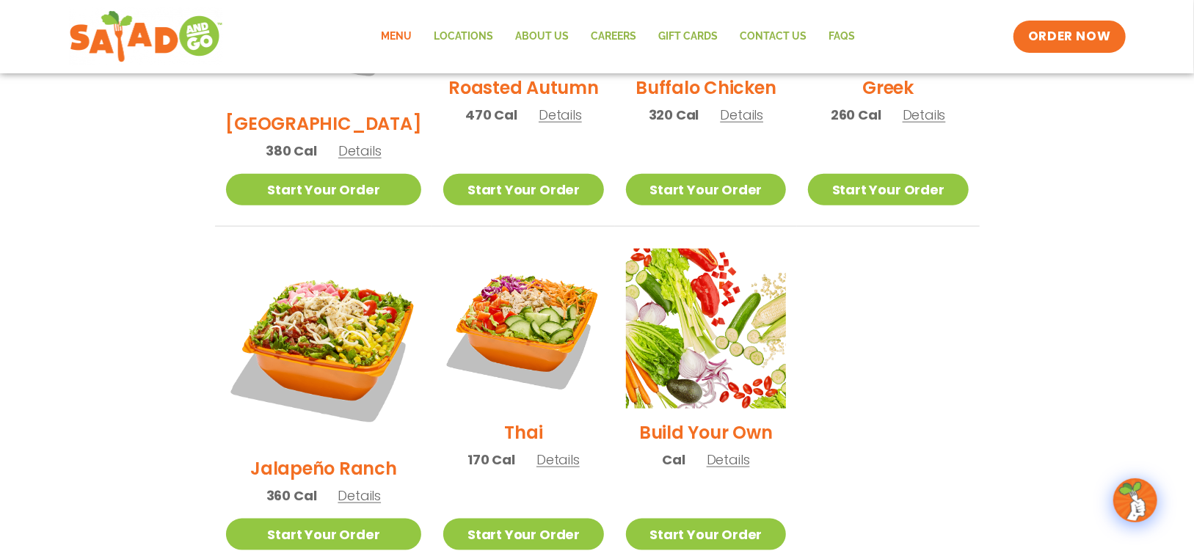
click at [712, 451] on span "Details" at bounding box center [728, 460] width 43 height 18
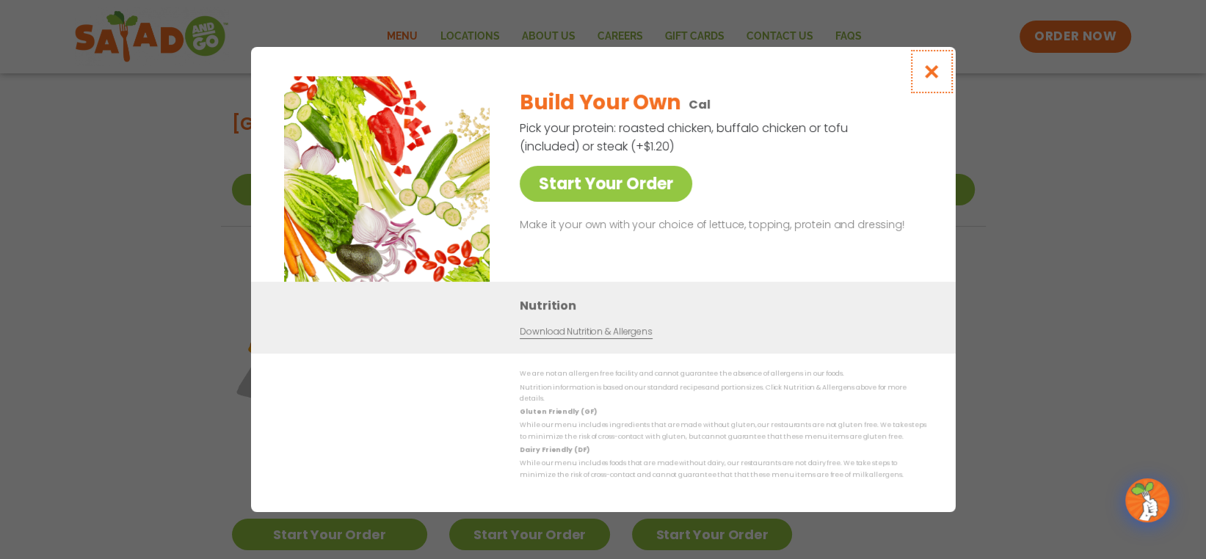
click at [934, 78] on icon "Close modal" at bounding box center [931, 71] width 18 height 15
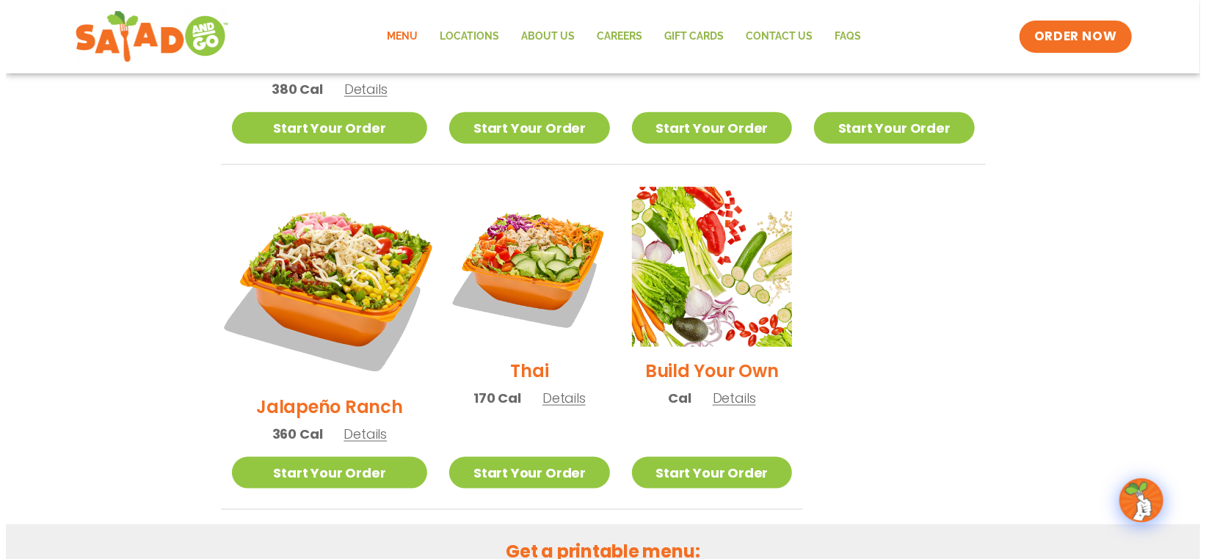
scroll to position [1031, 0]
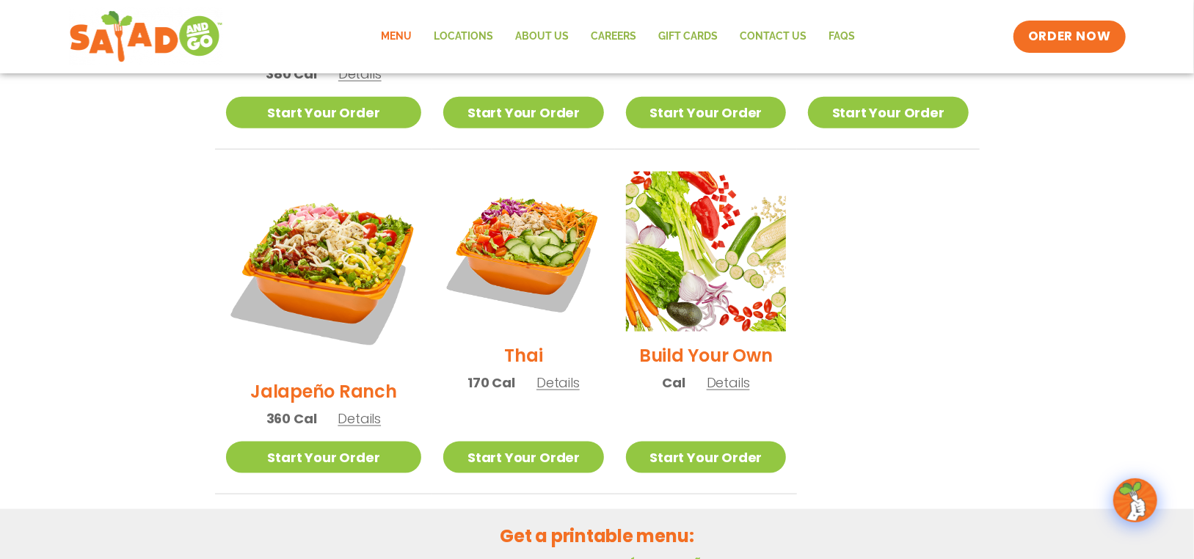
click at [537, 374] on span "Details" at bounding box center [558, 383] width 43 height 18
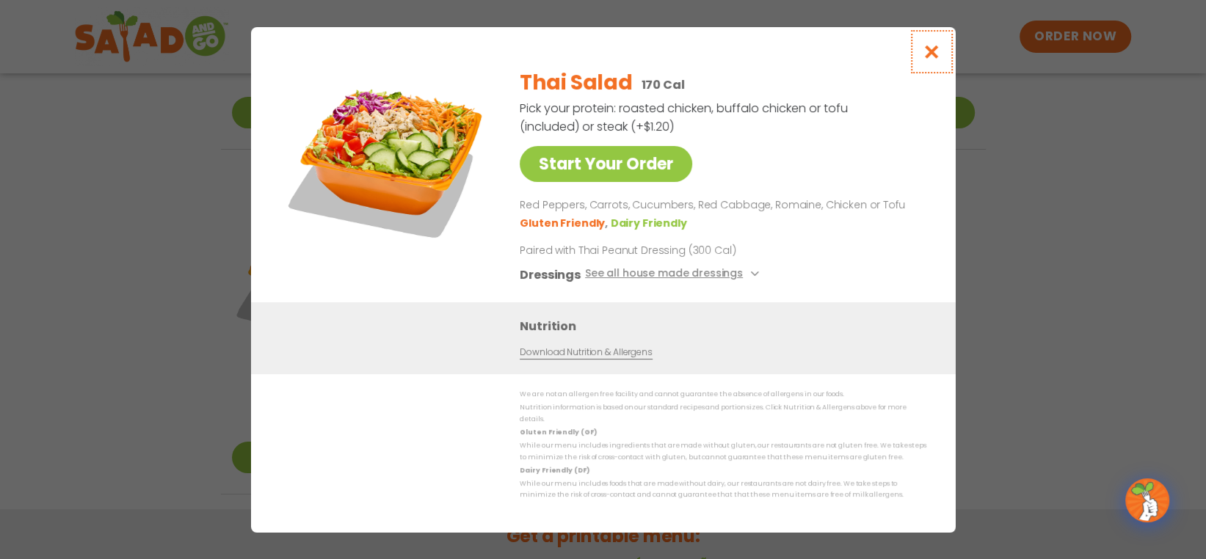
click at [934, 54] on icon "Close modal" at bounding box center [931, 51] width 18 height 15
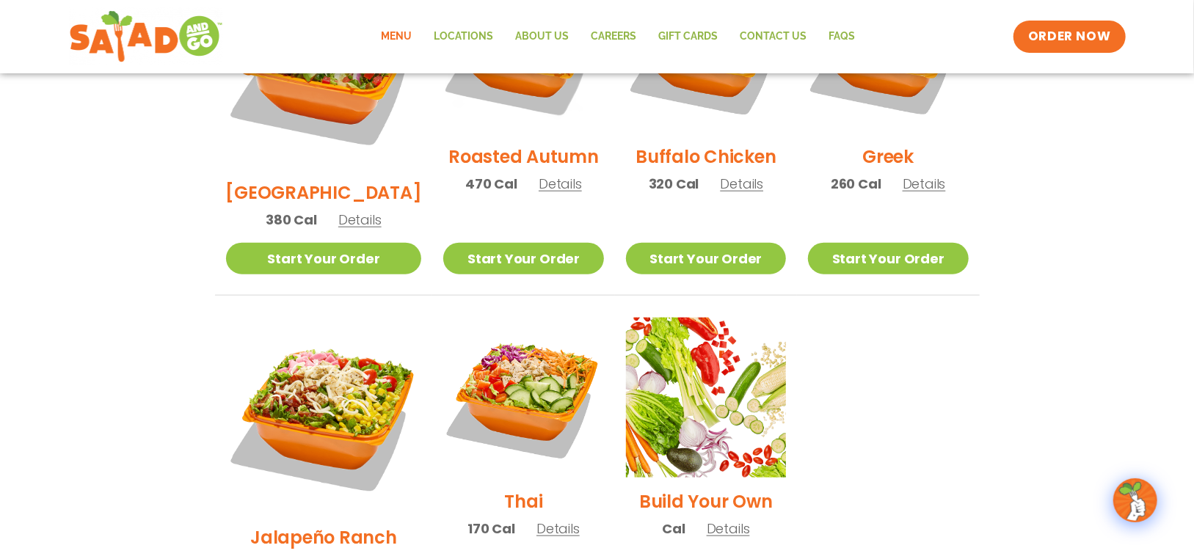
scroll to position [884, 0]
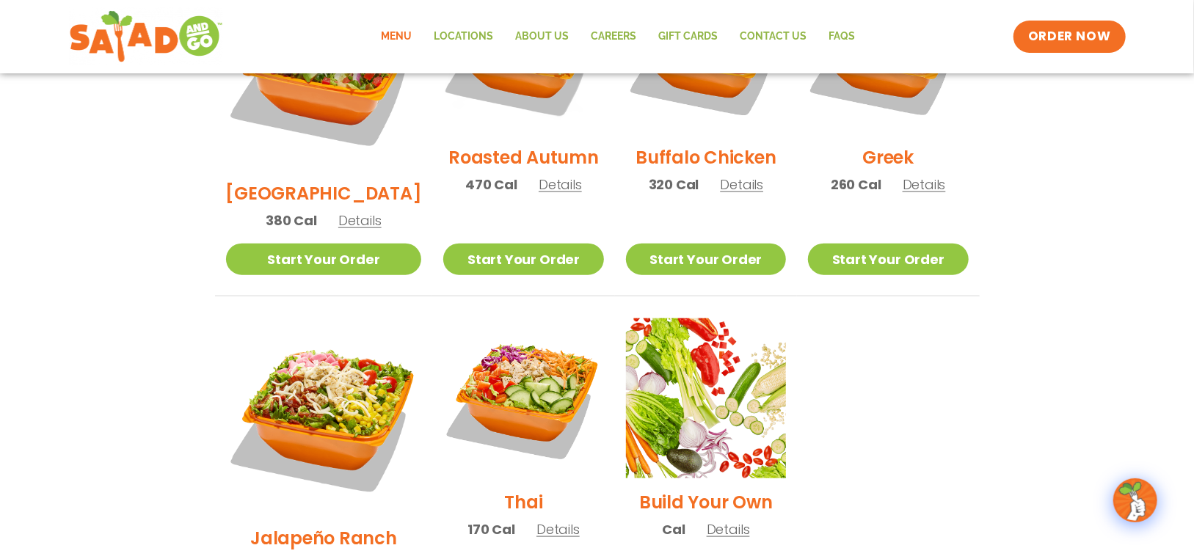
click at [305, 526] on h2 "Jalapeño Ranch" at bounding box center [323, 539] width 147 height 26
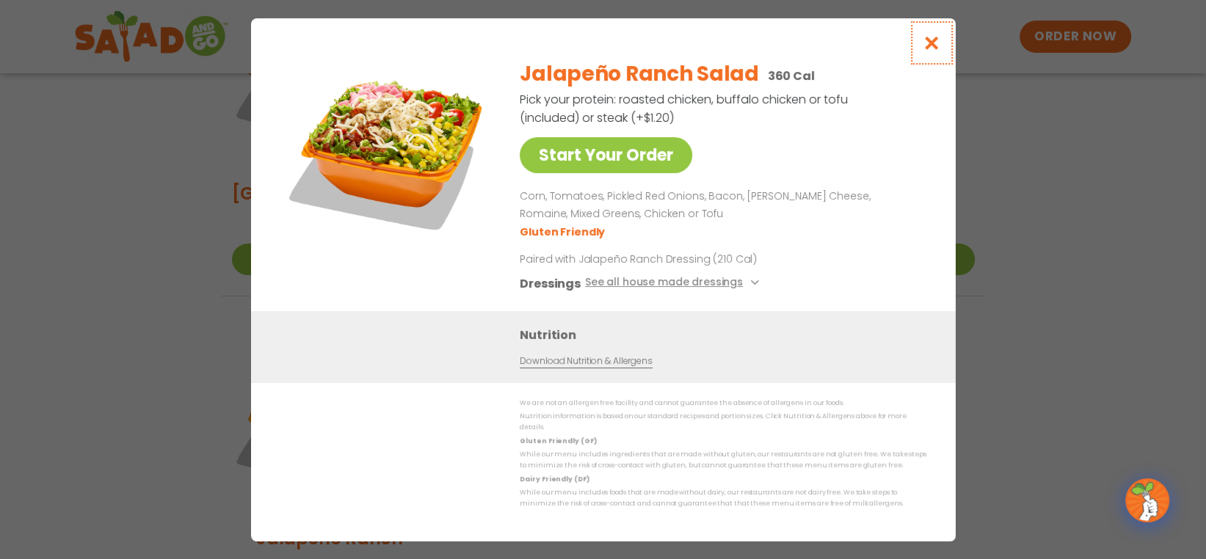
click at [937, 43] on icon "Close modal" at bounding box center [931, 42] width 18 height 15
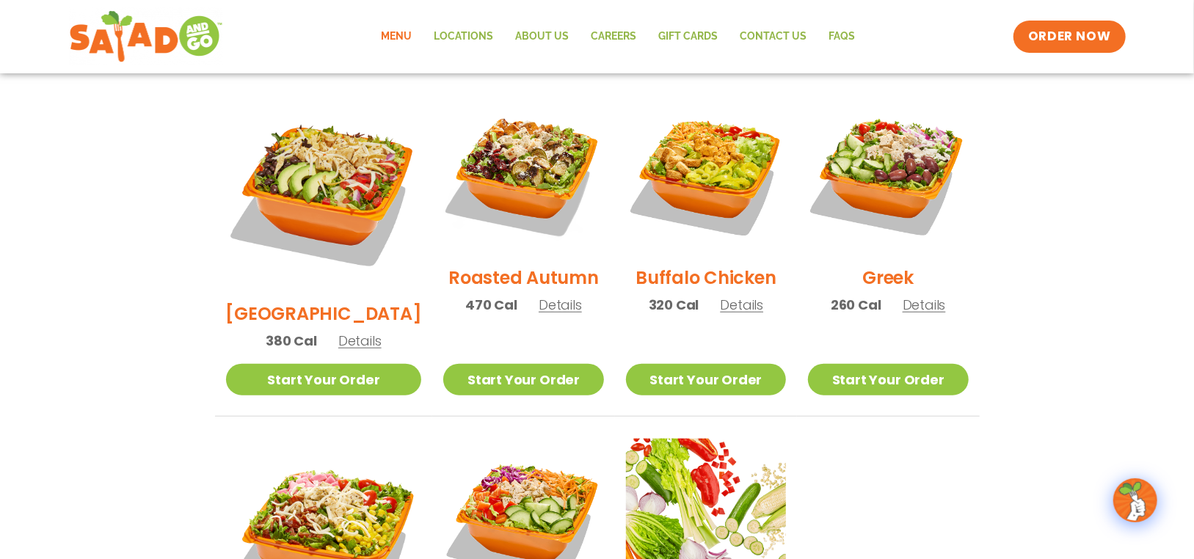
scroll to position [738, 0]
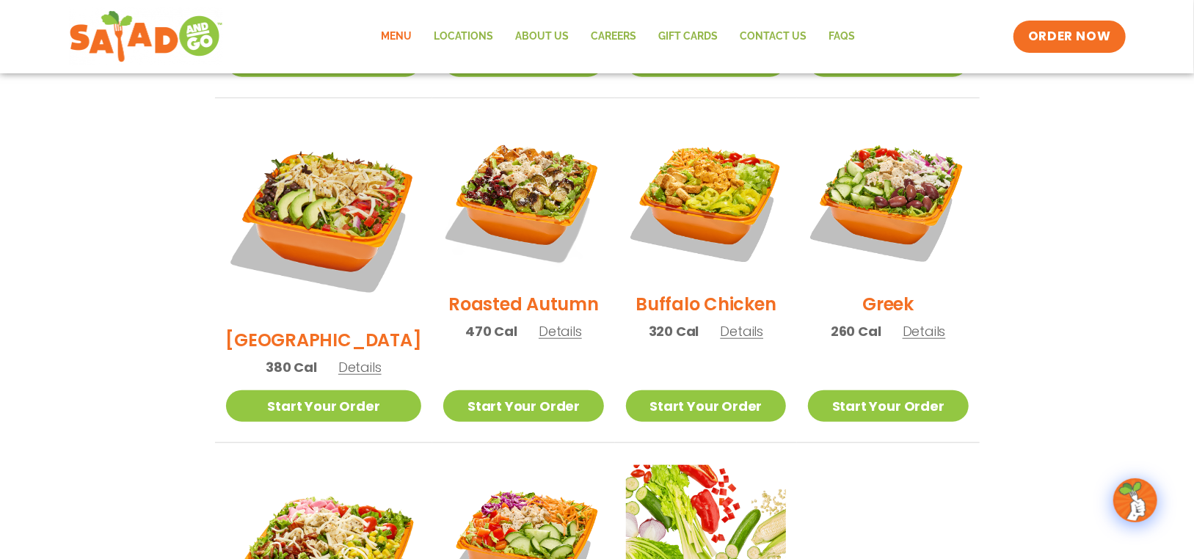
click at [349, 358] on span "Details" at bounding box center [359, 367] width 43 height 18
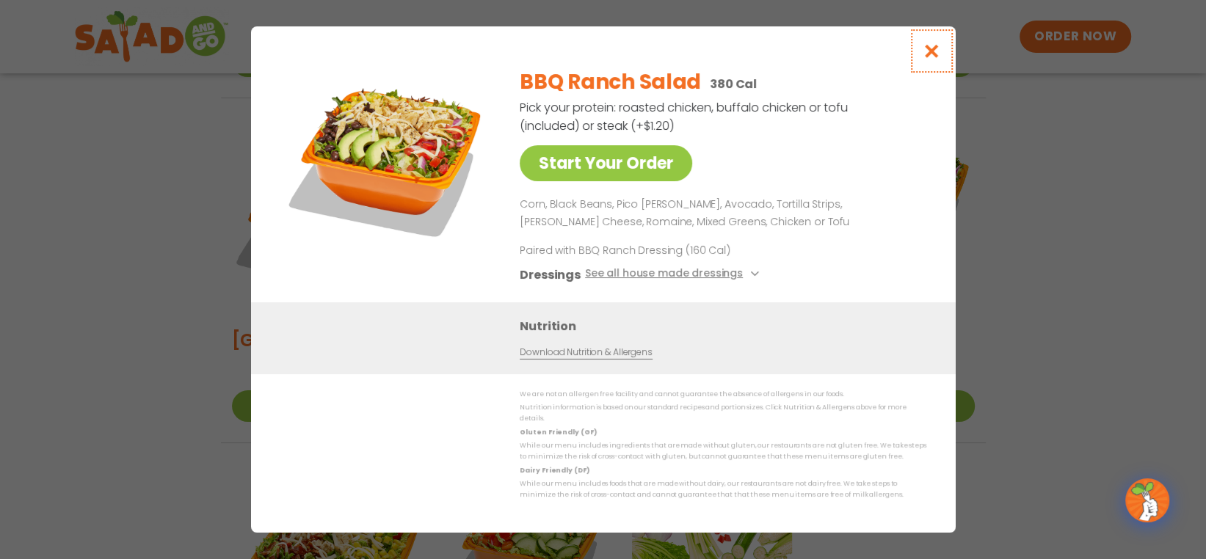
click at [931, 54] on icon "Close modal" at bounding box center [931, 50] width 18 height 15
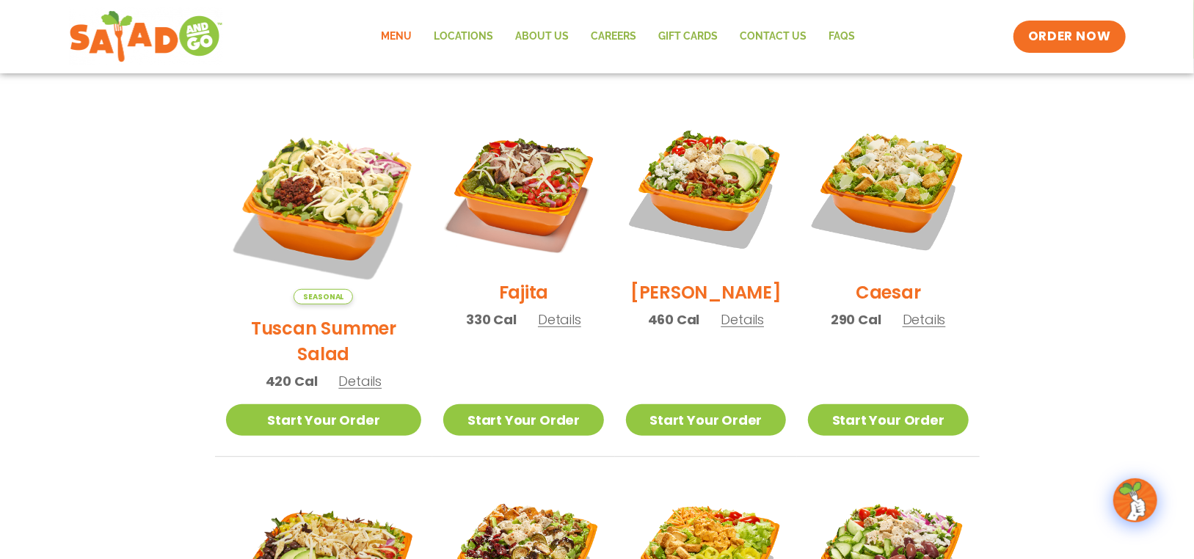
scroll to position [371, 0]
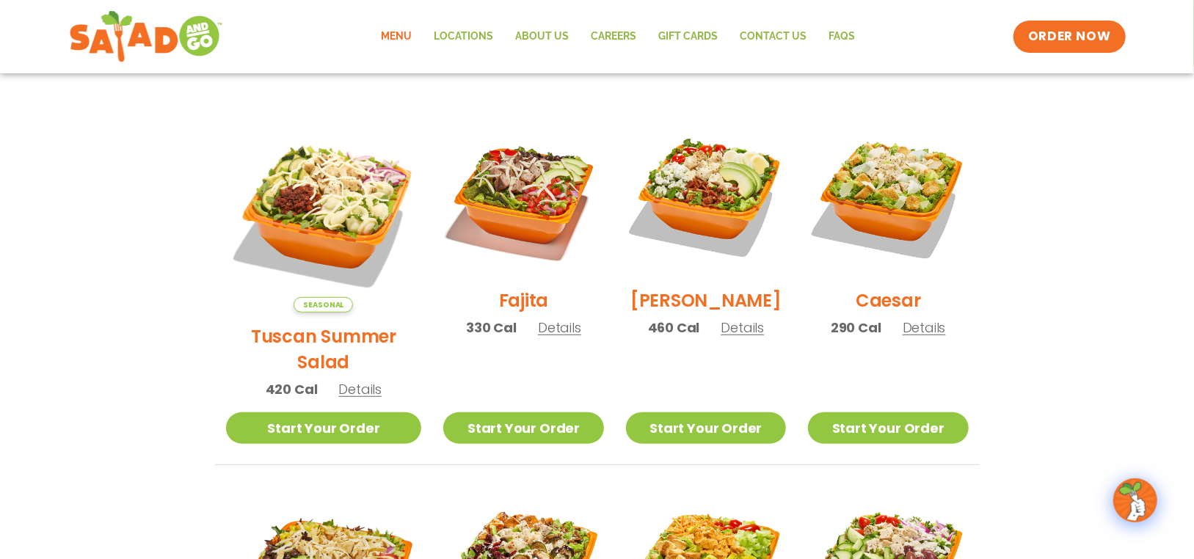
click at [538, 337] on span "Details" at bounding box center [559, 328] width 43 height 18
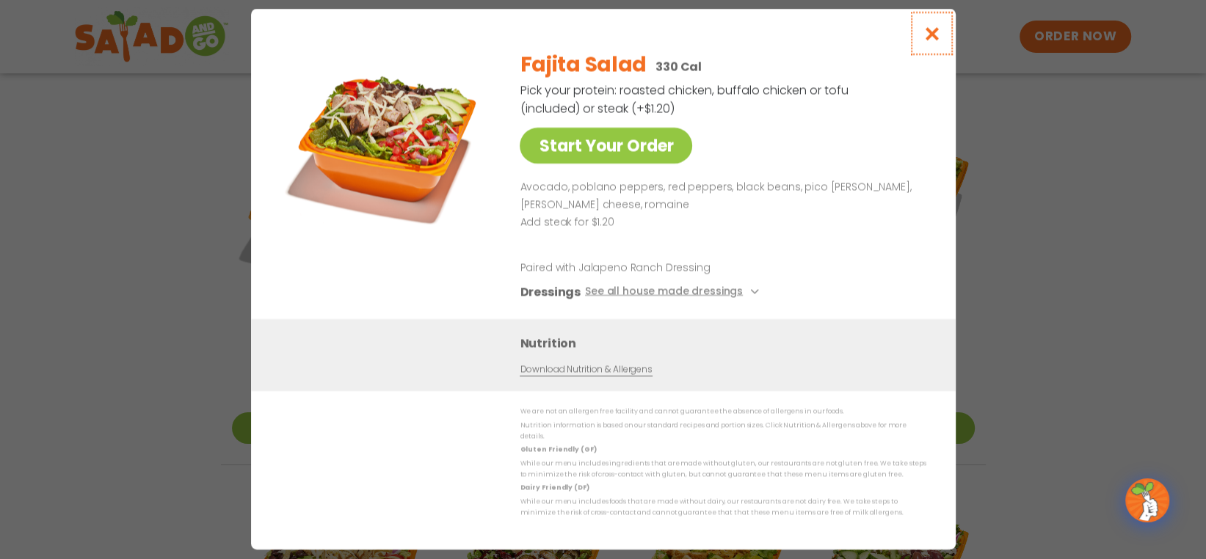
click at [934, 40] on icon "Close modal" at bounding box center [931, 33] width 18 height 15
